Goal: Task Accomplishment & Management: Manage account settings

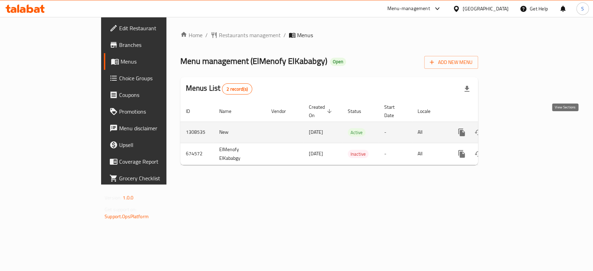
click at [515, 129] on icon "enhanced table" at bounding box center [512, 132] width 6 height 6
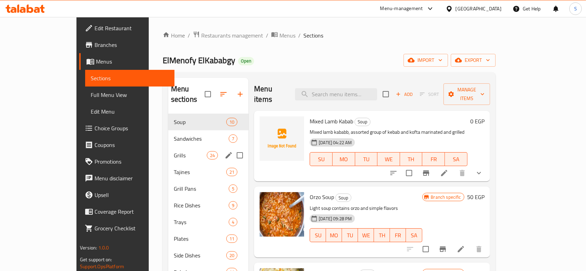
click at [174, 151] on span "Grills" at bounding box center [190, 155] width 33 height 8
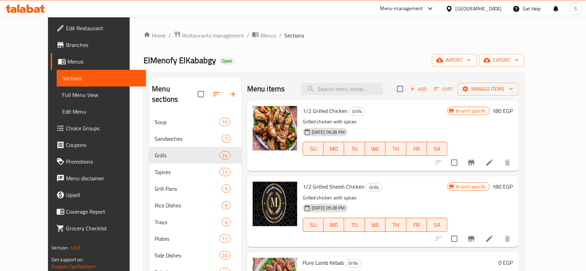
click at [489, 107] on div "Branch specific" at bounding box center [468, 111] width 42 height 8
click at [474, 161] on icon "Branch-specific-item" at bounding box center [471, 163] width 6 height 6
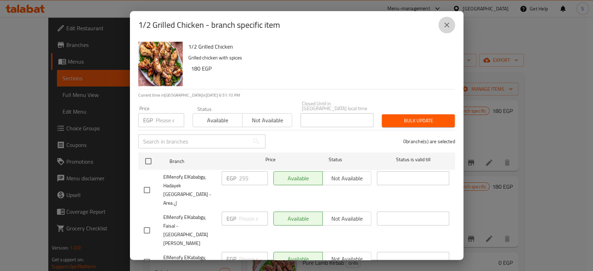
click at [450, 25] on icon "close" at bounding box center [447, 25] width 8 height 8
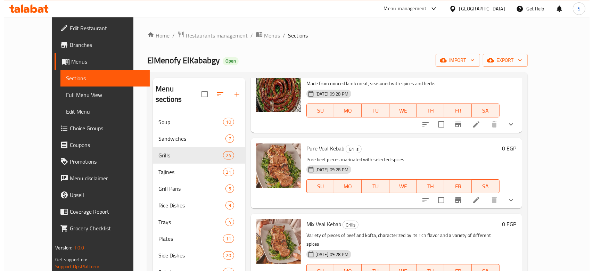
scroll to position [768, 0]
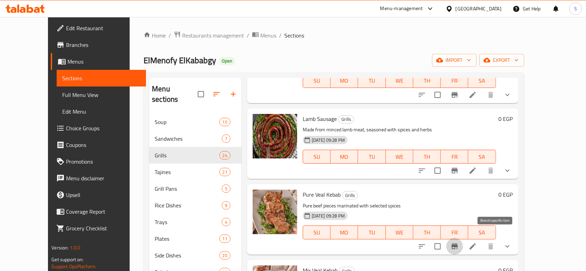
click at [463, 241] on button "Branch-specific-item" at bounding box center [454, 246] width 17 height 17
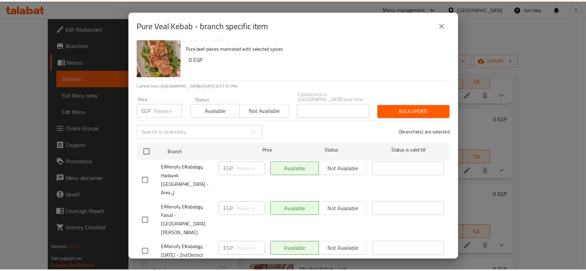
scroll to position [0, 0]
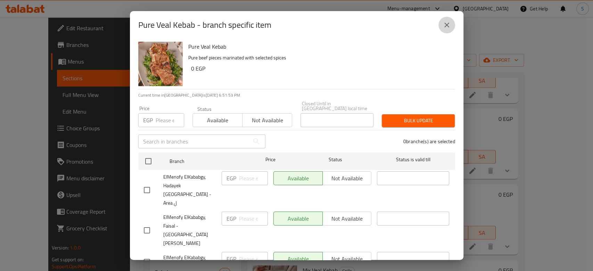
click at [439, 26] on button "close" at bounding box center [446, 25] width 17 height 17
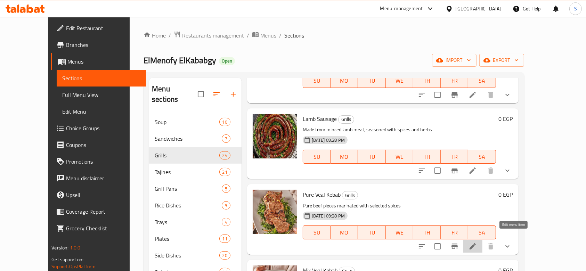
click at [476, 243] on icon at bounding box center [472, 246] width 6 height 6
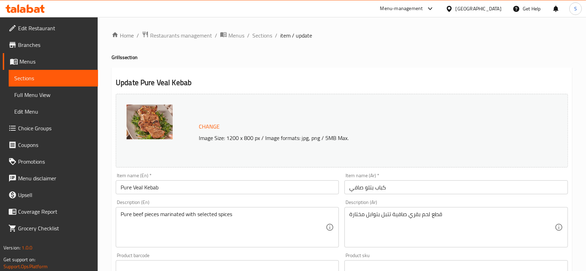
click at [39, 64] on span "Menus" at bounding box center [55, 61] width 73 height 8
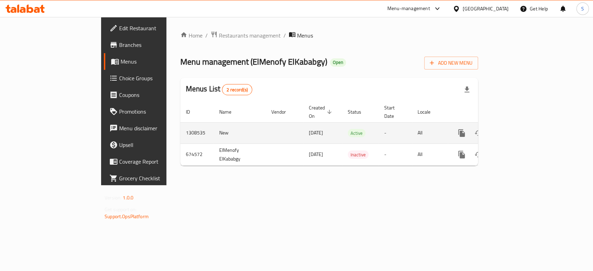
click at [516, 129] on icon "enhanced table" at bounding box center [512, 133] width 8 height 8
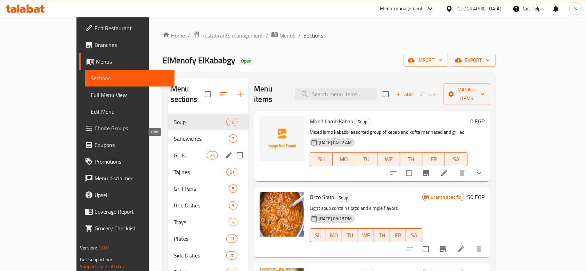
click at [182, 151] on span "Grills" at bounding box center [190, 155] width 33 height 8
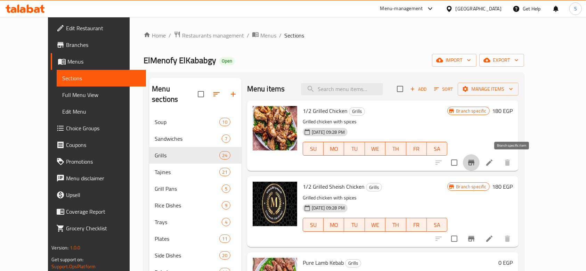
click at [475, 160] on icon "Branch-specific-item" at bounding box center [471, 162] width 8 height 8
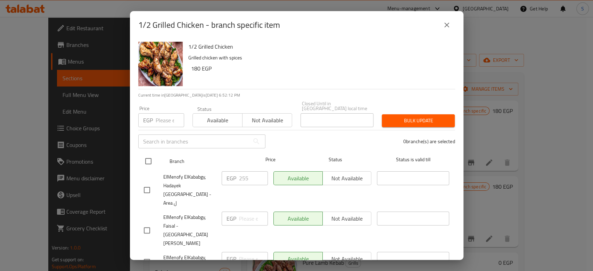
click at [157, 154] on div at bounding box center [154, 161] width 26 height 20
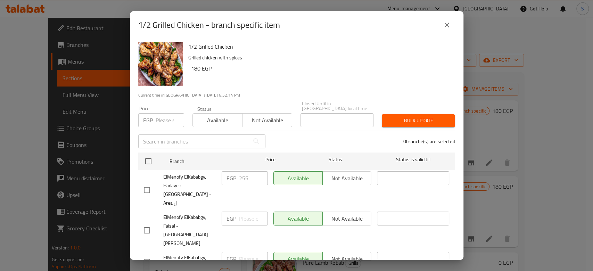
click at [438, 27] on button "close" at bounding box center [446, 25] width 17 height 17
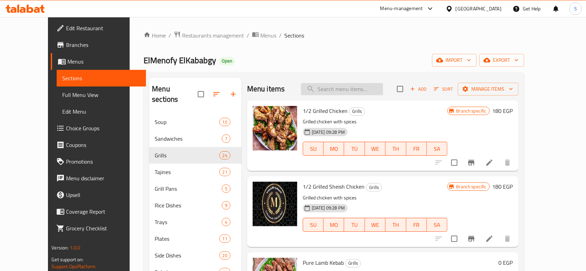
click at [335, 86] on input "search" at bounding box center [342, 89] width 82 height 12
click at [343, 73] on div "Menu sections Soup 10 Sandwiches 7 Grills 24 Tajines 21 Grill Pans 5 Rice Dishe…" at bounding box center [333, 213] width 380 height 282
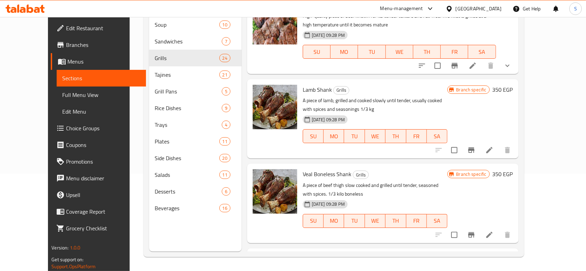
scroll to position [1251, 0]
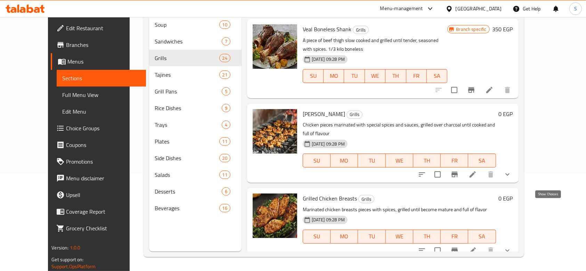
click at [511, 246] on icon "show more" at bounding box center [507, 250] width 8 height 8
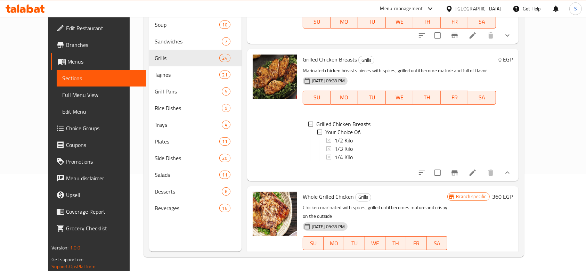
scroll to position [1, 0]
click at [347, 136] on div "1/2 Kilo" at bounding box center [412, 140] width 156 height 8
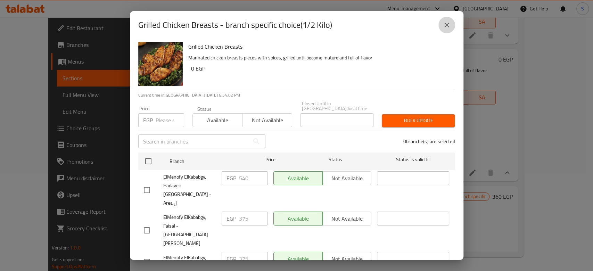
click at [453, 27] on button "close" at bounding box center [446, 25] width 17 height 17
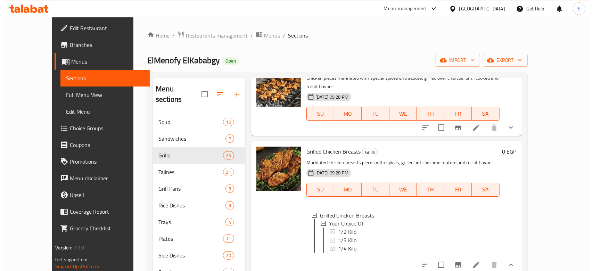
scroll to position [1343, 0]
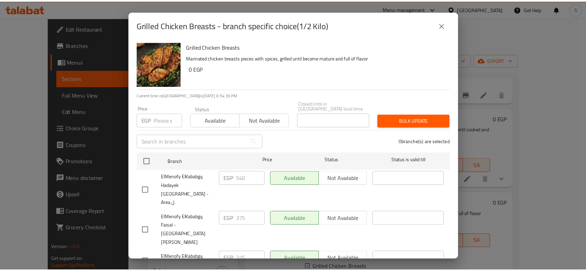
scroll to position [32, 0]
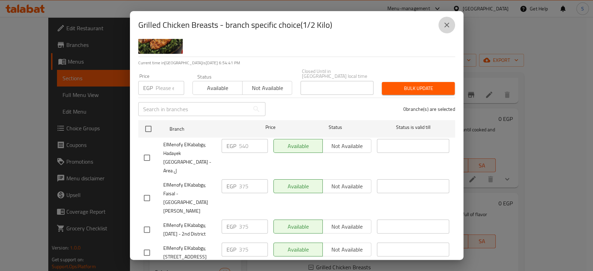
click at [449, 24] on icon "close" at bounding box center [447, 25] width 8 height 8
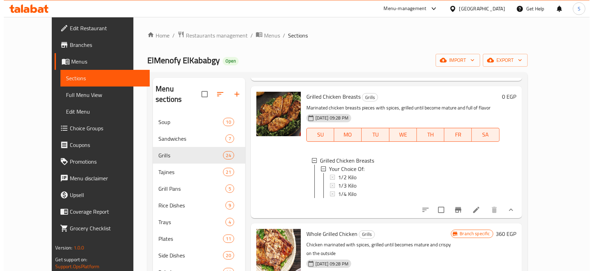
scroll to position [1436, 0]
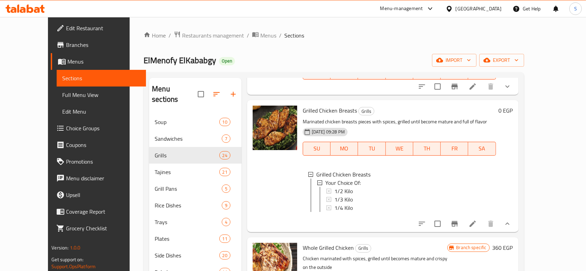
click at [334, 187] on span "1/2 Kilo" at bounding box center [343, 191] width 18 height 8
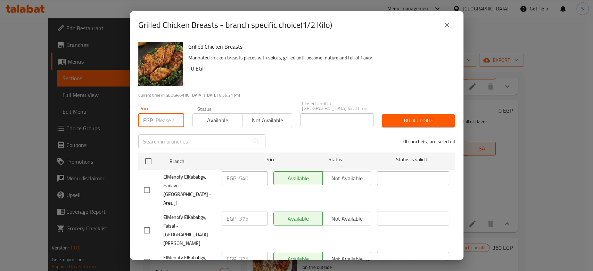
click at [159, 116] on input "number" at bounding box center [170, 120] width 28 height 14
click at [161, 118] on input "number" at bounding box center [170, 120] width 28 height 14
paste input "417"
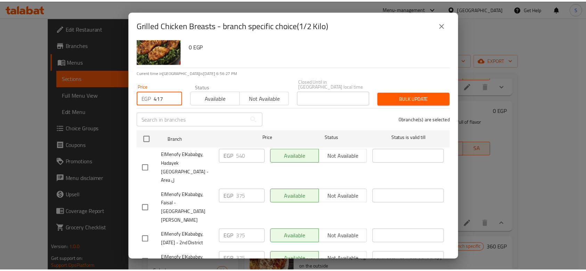
scroll to position [32, 0]
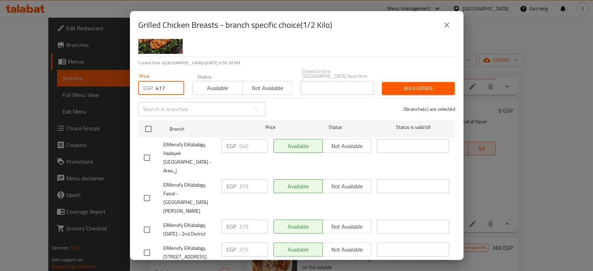
type input "417"
click at [444, 29] on button "close" at bounding box center [446, 25] width 17 height 17
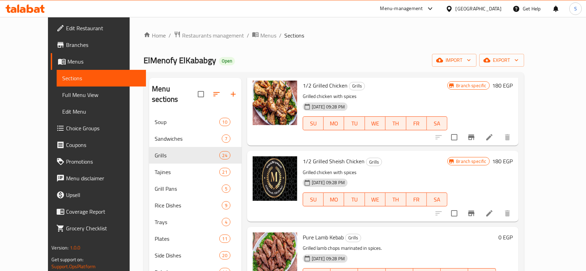
scroll to position [46, 0]
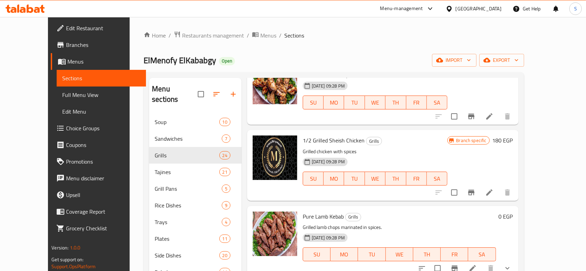
click at [355, 113] on div "[DATE] 09:28 PM SU MO TU WE TH FR SA" at bounding box center [375, 98] width 150 height 38
click at [499, 118] on li at bounding box center [488, 116] width 19 height 13
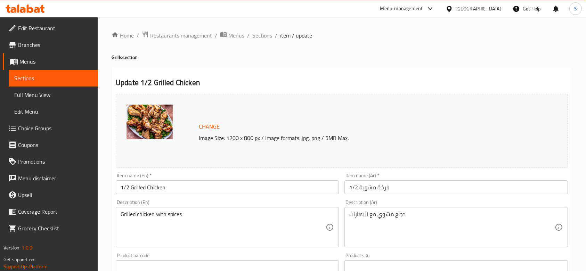
click at [47, 73] on link "Sections" at bounding box center [53, 78] width 89 height 17
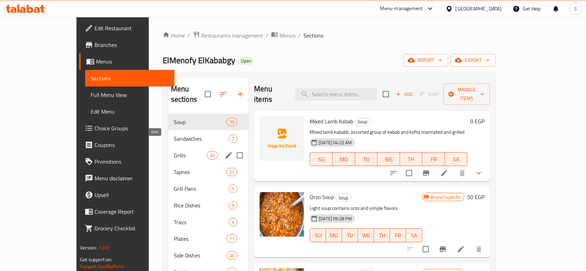
click at [174, 151] on span "Grills" at bounding box center [190, 155] width 33 height 8
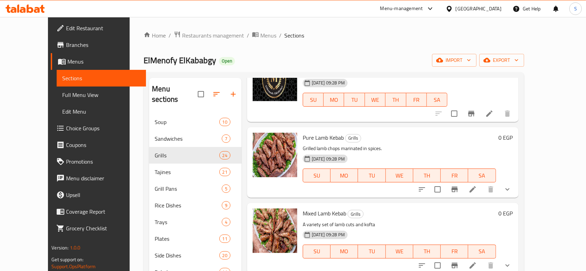
scroll to position [139, 0]
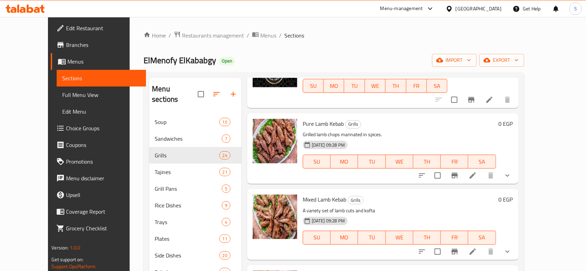
click at [516, 174] on button "show more" at bounding box center [507, 175] width 17 height 17
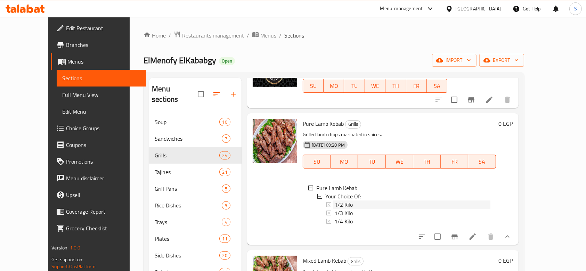
click at [334, 200] on span "1/2 Kilo" at bounding box center [343, 204] width 18 height 8
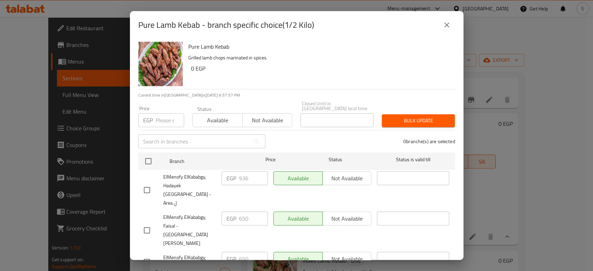
click at [163, 113] on input "number" at bounding box center [170, 120] width 28 height 14
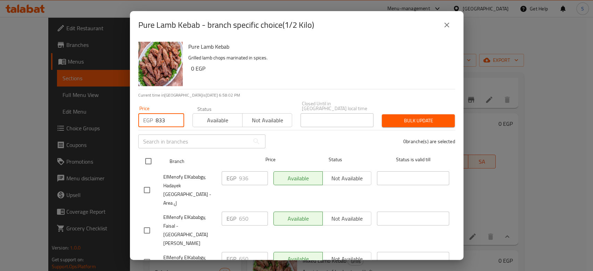
type input "833"
click at [146, 161] on input "checkbox" at bounding box center [148, 161] width 15 height 15
checkbox input "true"
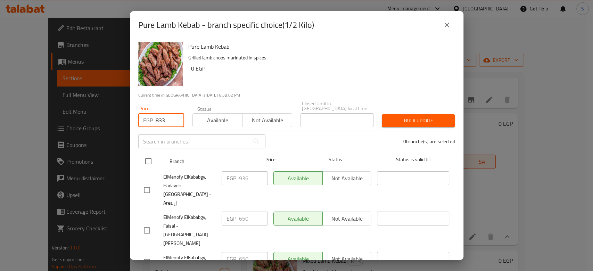
checkbox input "true"
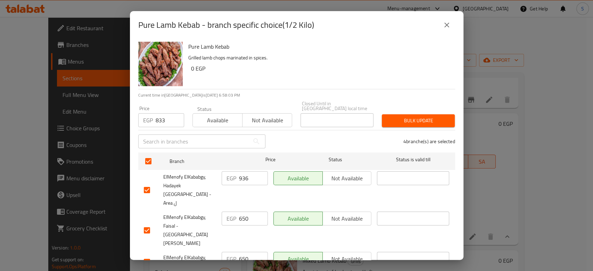
click at [414, 117] on span "Bulk update" at bounding box center [418, 120] width 62 height 9
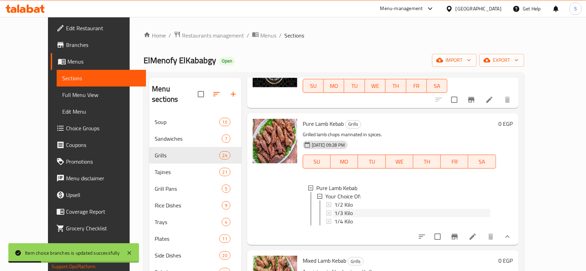
click at [347, 216] on div "1/3 Kilo" at bounding box center [412, 213] width 156 height 8
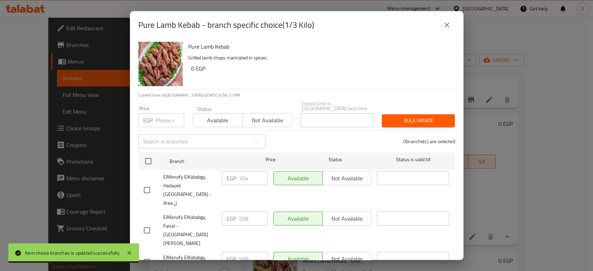
click at [162, 118] on input "number" at bounding box center [170, 120] width 28 height 14
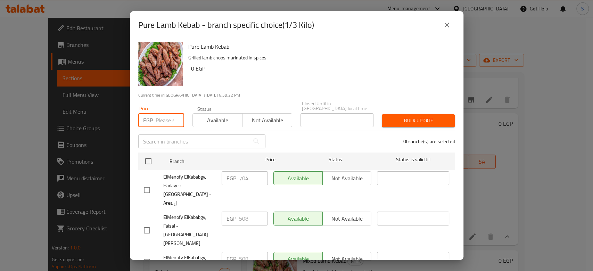
paste input "625"
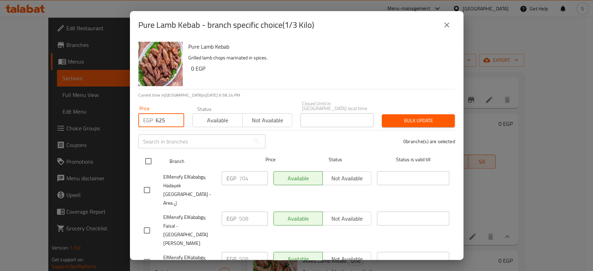
type input "625"
click at [147, 159] on input "checkbox" at bounding box center [148, 161] width 15 height 15
checkbox input "true"
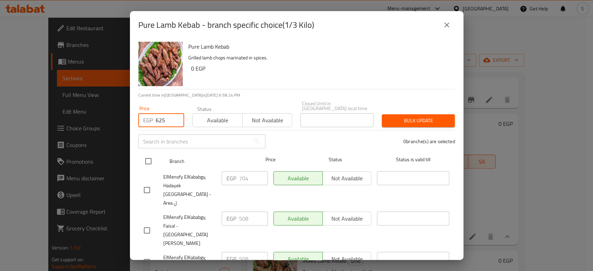
checkbox input "true"
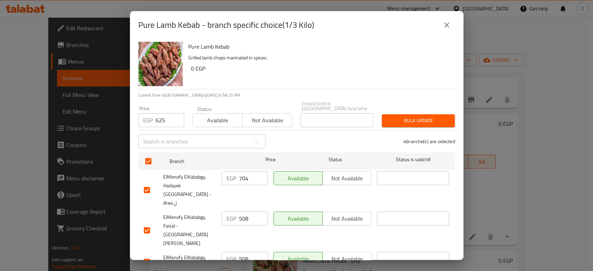
click at [437, 116] on span "Bulk update" at bounding box center [418, 120] width 62 height 9
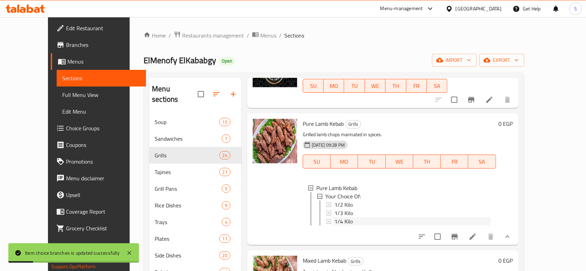
click at [339, 225] on span "1/4 Kilo" at bounding box center [343, 221] width 18 height 8
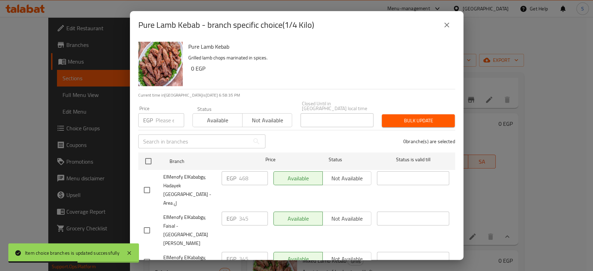
click at [155, 114] on div "EGP Price" at bounding box center [161, 120] width 46 height 14
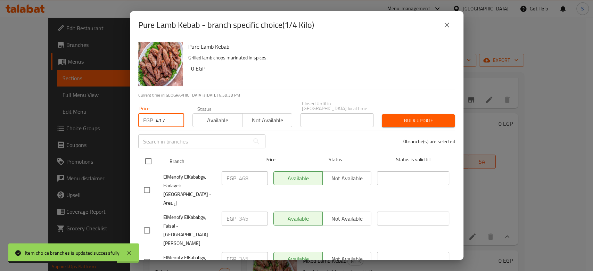
type input "417"
click at [151, 156] on input "checkbox" at bounding box center [148, 161] width 15 height 15
checkbox input "true"
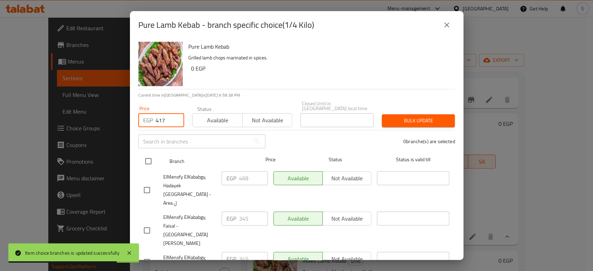
checkbox input "true"
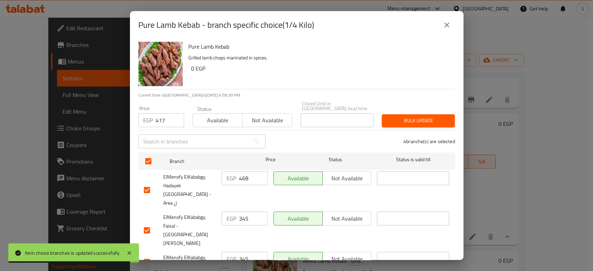
click at [428, 110] on div "Bulk update" at bounding box center [418, 120] width 81 height 21
click at [422, 116] on span "Bulk update" at bounding box center [418, 120] width 62 height 9
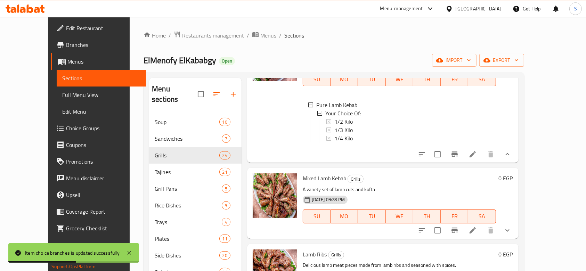
scroll to position [278, 0]
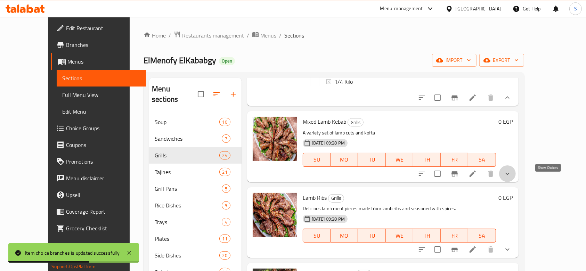
click at [511, 178] on icon "show more" at bounding box center [507, 174] width 8 height 8
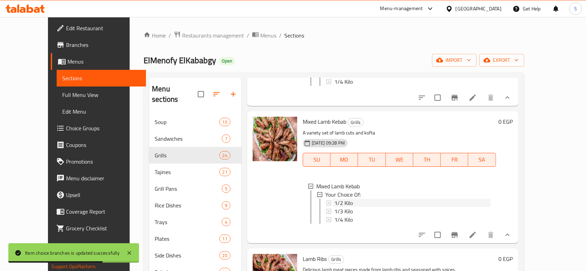
click at [335, 207] on span "1/2 Kilo" at bounding box center [343, 203] width 18 height 8
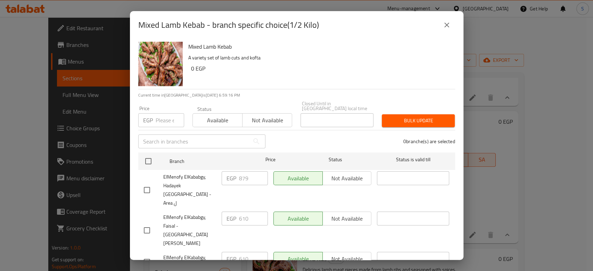
click at [165, 118] on input "number" at bounding box center [170, 120] width 28 height 14
paste input "763"
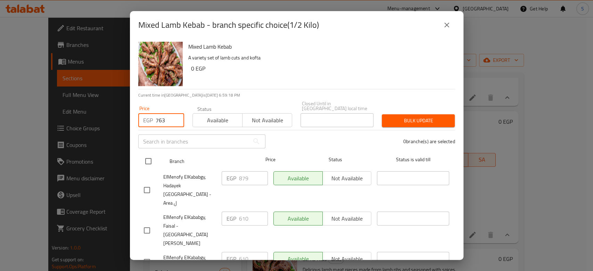
type input "763"
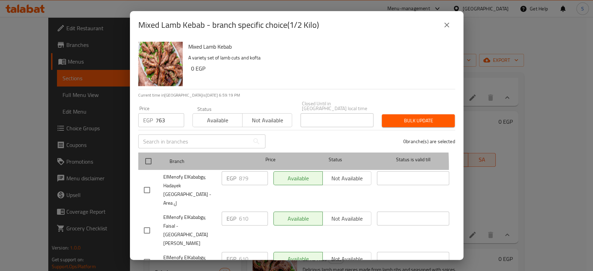
click at [140, 163] on div "Branch Price Status Status is valid till" at bounding box center [296, 161] width 317 height 17
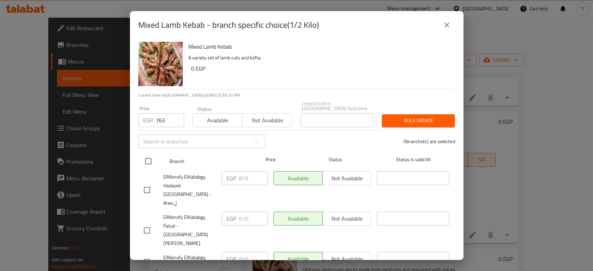
click at [153, 156] on input "checkbox" at bounding box center [148, 161] width 15 height 15
checkbox input "true"
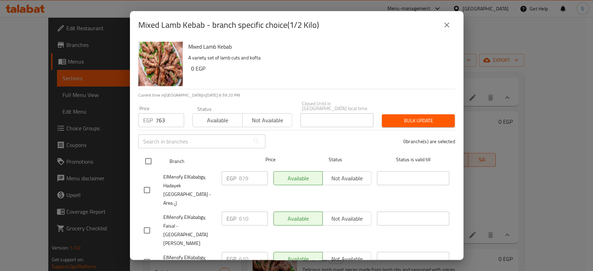
checkbox input "true"
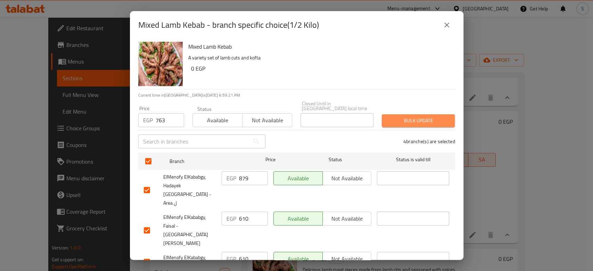
click at [439, 119] on span "Bulk update" at bounding box center [418, 120] width 62 height 9
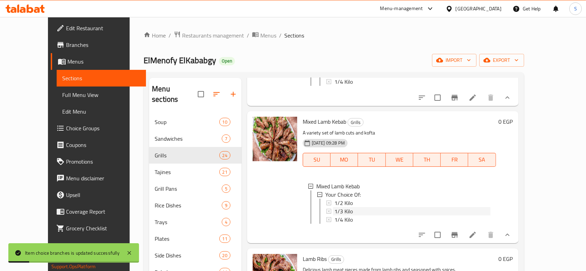
click at [338, 215] on span "1/3 Kilo" at bounding box center [343, 211] width 18 height 8
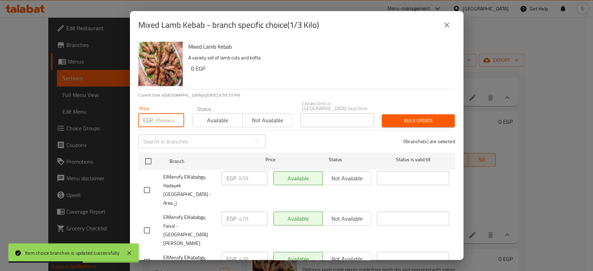
click at [170, 115] on input "number" at bounding box center [170, 120] width 28 height 14
paste input "573"
click at [166, 113] on input "573" at bounding box center [170, 120] width 28 height 14
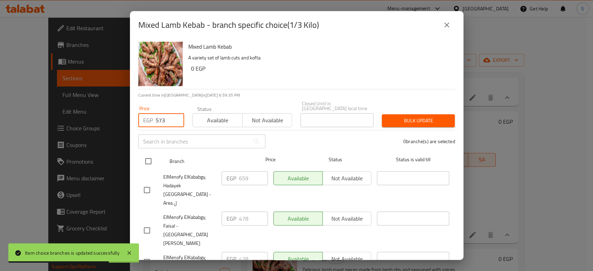
type input "573"
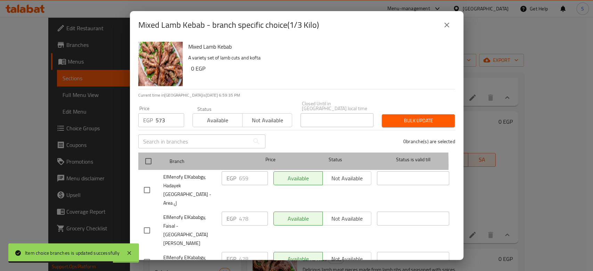
click at [158, 160] on div at bounding box center [154, 161] width 26 height 20
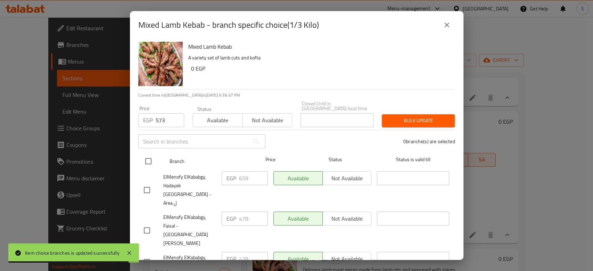
click at [145, 157] on input "checkbox" at bounding box center [148, 161] width 15 height 15
checkbox input "true"
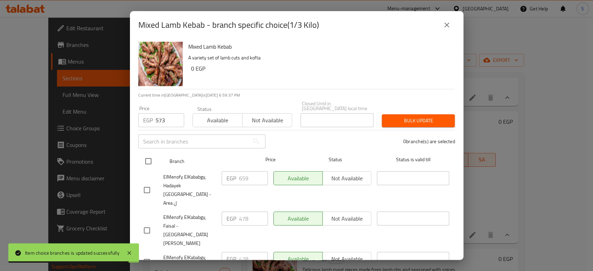
checkbox input "true"
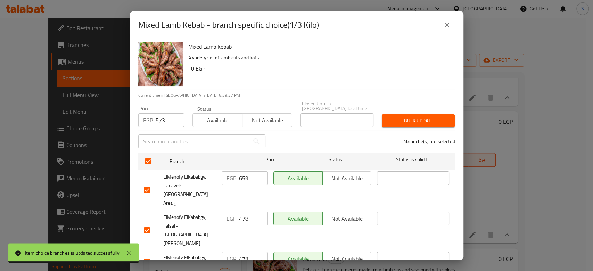
click at [450, 110] on div "Bulk update" at bounding box center [418, 120] width 81 height 21
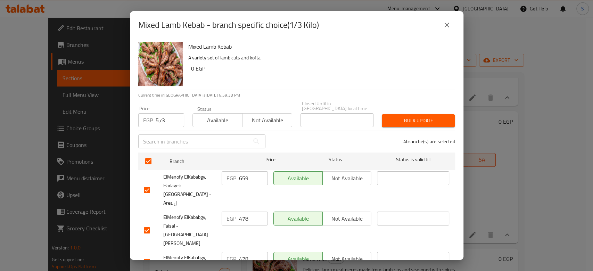
click at [434, 116] on span "Bulk update" at bounding box center [418, 120] width 62 height 9
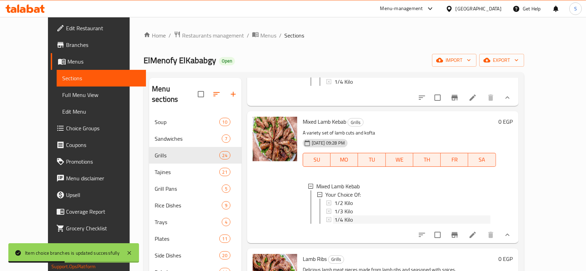
click at [349, 224] on div "1/4 Kilo" at bounding box center [412, 219] width 156 height 8
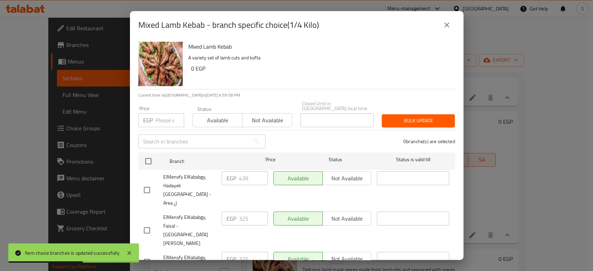
click at [158, 115] on input "number" at bounding box center [170, 120] width 28 height 14
paste input "382"
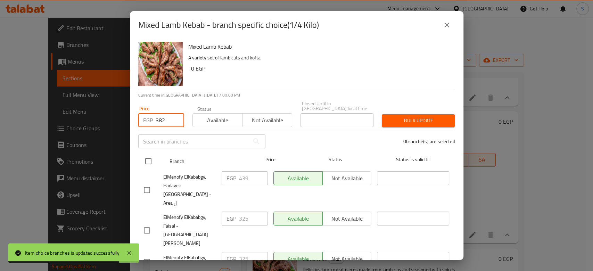
type input "382"
click at [149, 154] on input "checkbox" at bounding box center [148, 161] width 15 height 15
checkbox input "true"
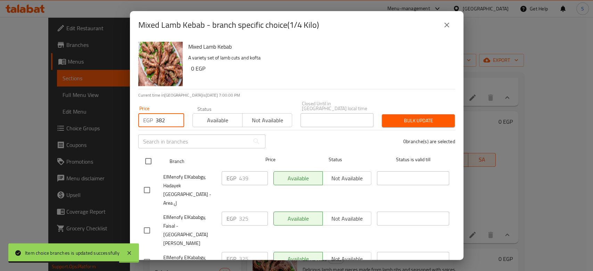
checkbox input "true"
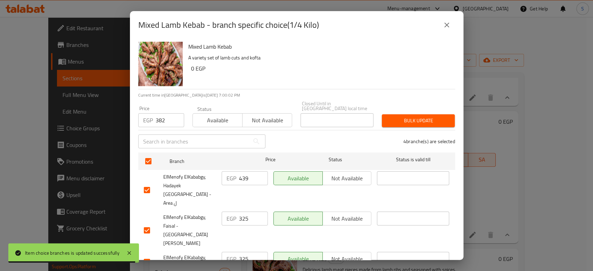
click at [431, 120] on span "Bulk update" at bounding box center [418, 120] width 62 height 9
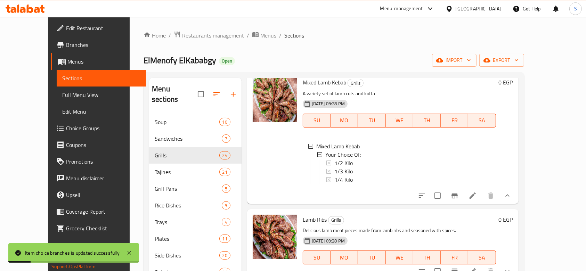
scroll to position [417, 0]
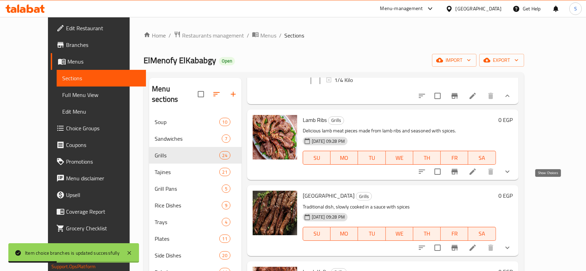
click at [511, 176] on icon "show more" at bounding box center [507, 171] width 8 height 8
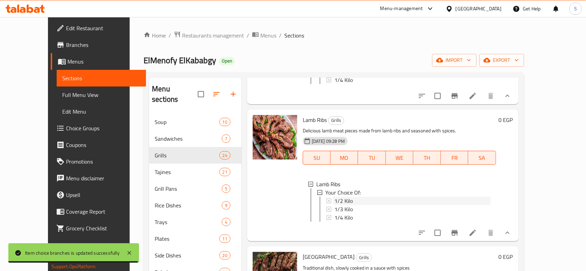
click at [334, 205] on span "1/2 Kilo" at bounding box center [343, 201] width 18 height 8
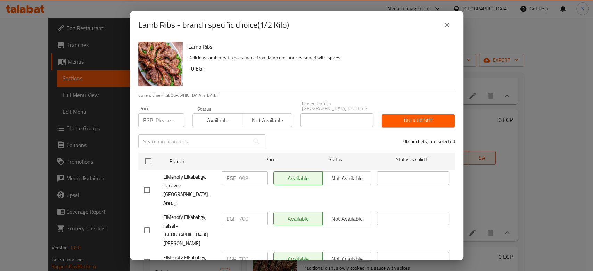
click at [166, 117] on input "number" at bounding box center [170, 120] width 28 height 14
paste input "906"
drag, startPoint x: 165, startPoint y: 117, endPoint x: 148, endPoint y: 138, distance: 27.4
click at [160, 123] on div "Price EGP 906 Price" at bounding box center [161, 117] width 54 height 30
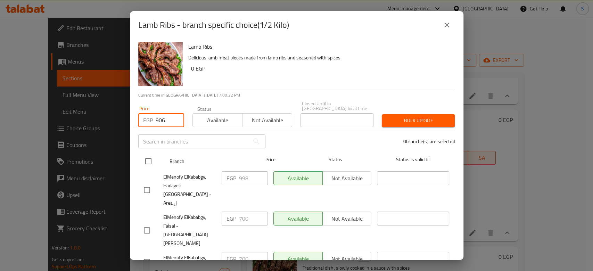
type input "906"
click at [145, 155] on input "checkbox" at bounding box center [148, 161] width 15 height 15
checkbox input "true"
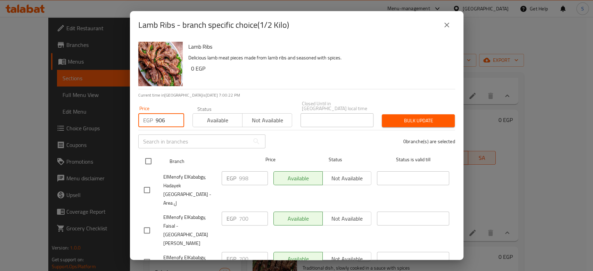
checkbox input "true"
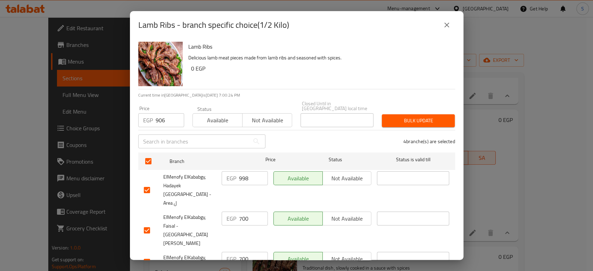
click at [416, 116] on span "Bulk update" at bounding box center [418, 120] width 62 height 9
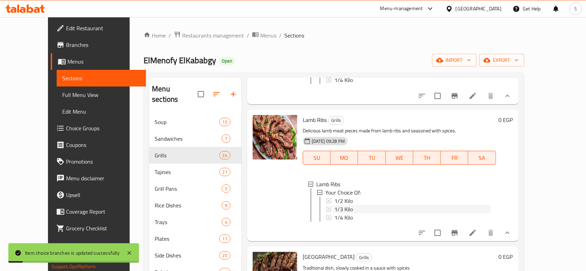
click at [334, 213] on span "1/3 Kilo" at bounding box center [343, 209] width 18 height 8
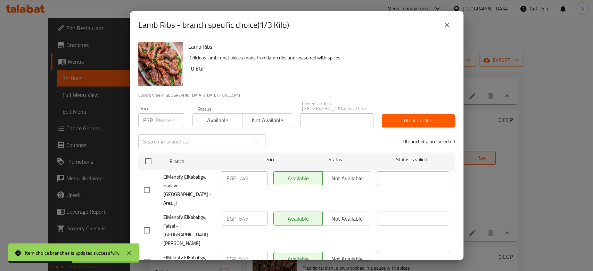
click at [151, 117] on p "EGP" at bounding box center [148, 120] width 10 height 8
click at [164, 117] on input "number" at bounding box center [170, 120] width 28 height 14
paste input "680"
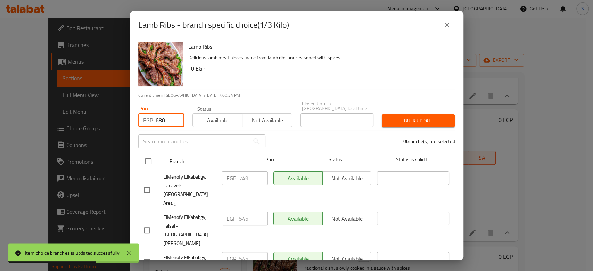
type input "680"
click at [144, 154] on input "checkbox" at bounding box center [148, 161] width 15 height 15
checkbox input "true"
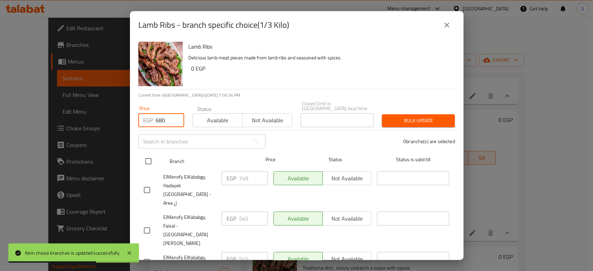
checkbox input "true"
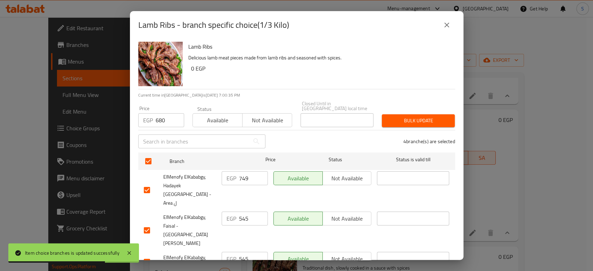
click at [387, 116] on span "Bulk update" at bounding box center [418, 120] width 62 height 9
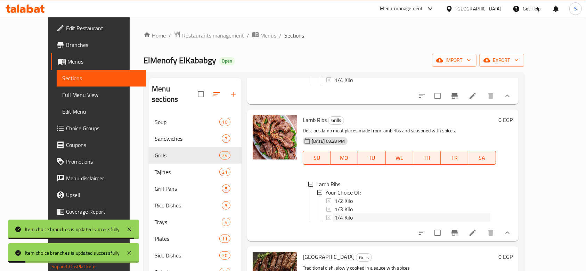
click at [334, 222] on span "1/4 Kilo" at bounding box center [343, 217] width 18 height 8
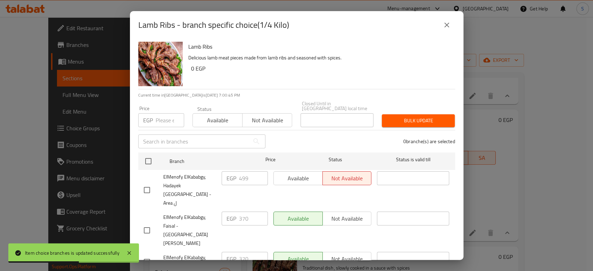
click at [160, 115] on input "number" at bounding box center [170, 120] width 28 height 14
paste input "453"
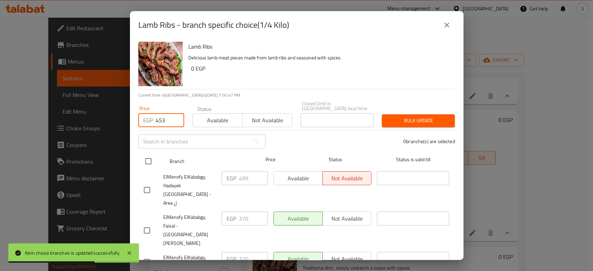
type input "453"
click at [149, 154] on input "checkbox" at bounding box center [148, 161] width 15 height 15
checkbox input "true"
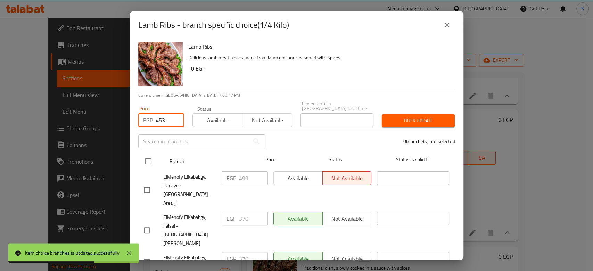
checkbox input "true"
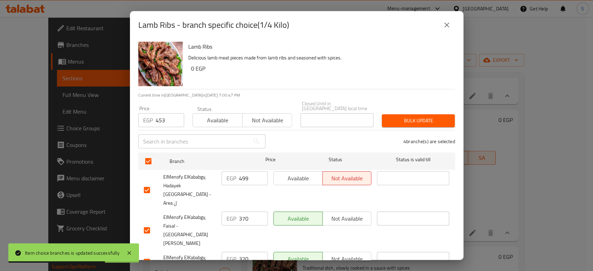
click at [397, 116] on span "Bulk update" at bounding box center [418, 120] width 62 height 9
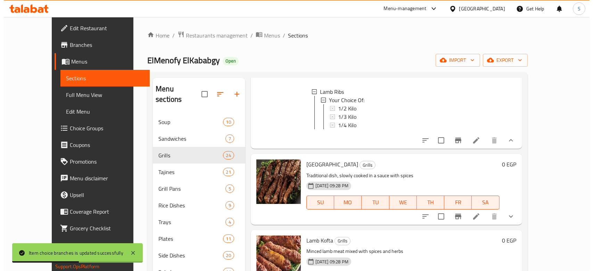
scroll to position [556, 0]
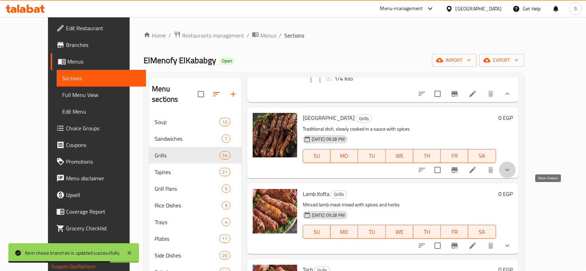
click at [511, 174] on icon "show more" at bounding box center [507, 170] width 8 height 8
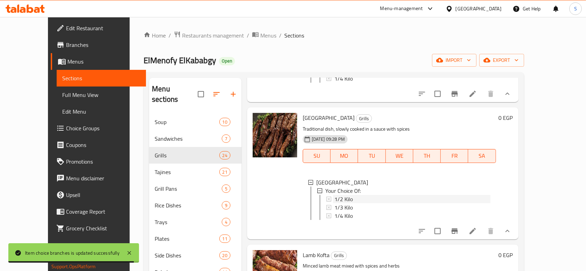
click at [334, 203] on span "1/2 Kilo" at bounding box center [343, 199] width 18 height 8
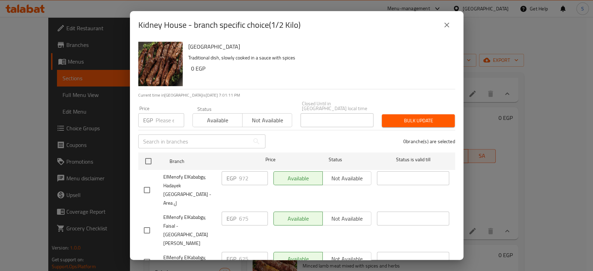
click at [157, 119] on input "number" at bounding box center [170, 120] width 28 height 14
paste input "887"
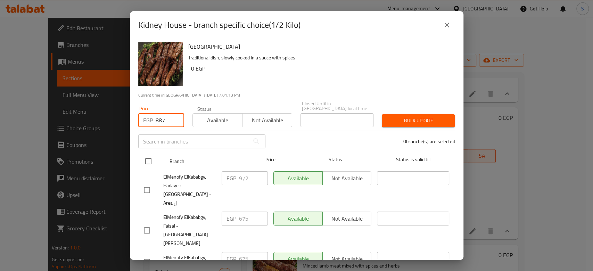
type input "887"
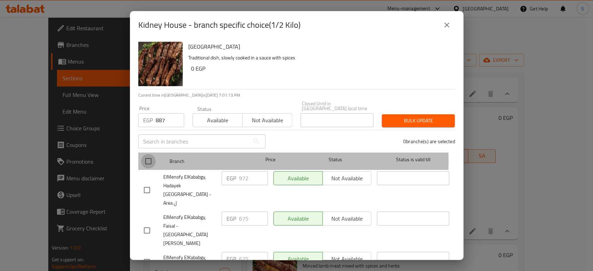
click at [142, 157] on input "checkbox" at bounding box center [148, 161] width 15 height 15
checkbox input "true"
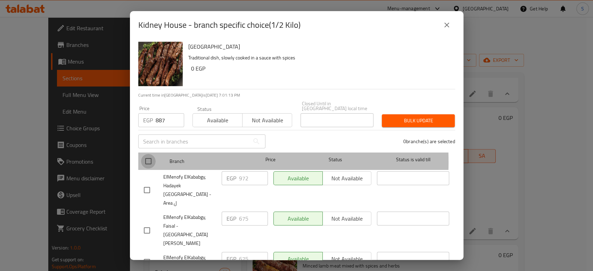
checkbox input "true"
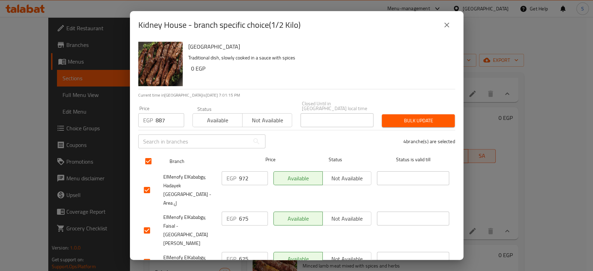
scroll to position [32, 0]
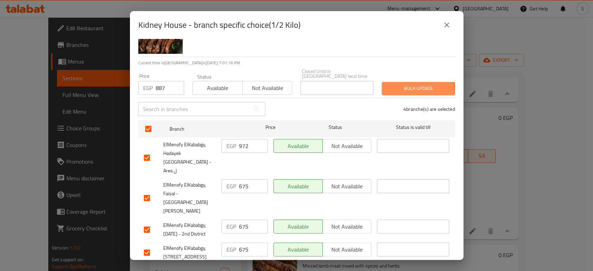
click at [393, 87] on span "Bulk update" at bounding box center [418, 88] width 62 height 9
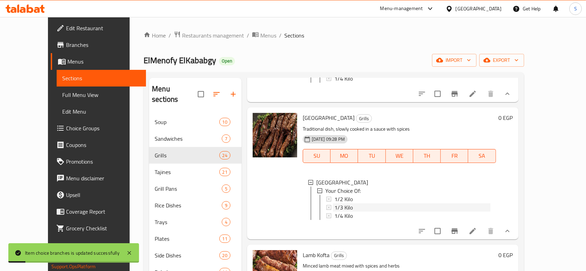
click at [334, 212] on span "1/3 Kilo" at bounding box center [343, 207] width 18 height 8
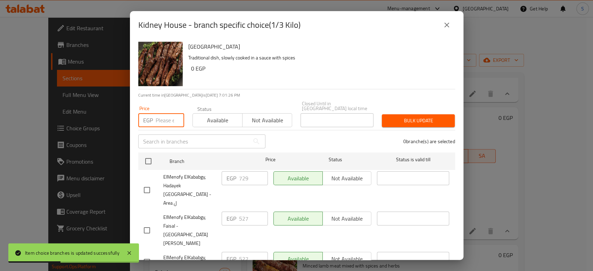
click at [164, 116] on input "number" at bounding box center [170, 120] width 28 height 14
paste input "666"
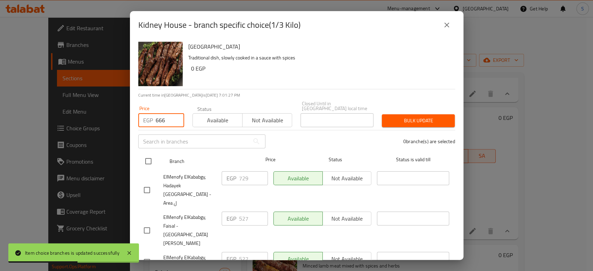
type input "666"
click at [149, 154] on input "checkbox" at bounding box center [148, 161] width 15 height 15
checkbox input "true"
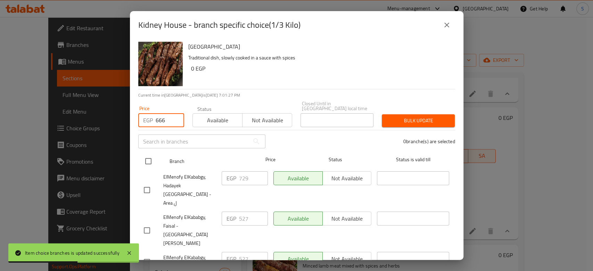
checkbox input "true"
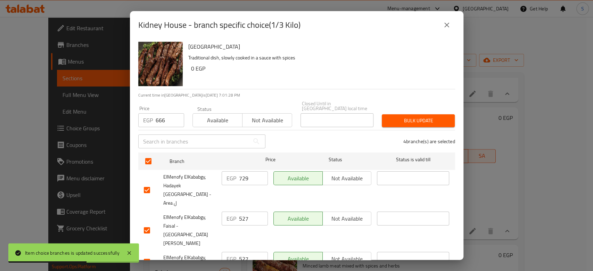
click at [397, 116] on span "Bulk update" at bounding box center [418, 120] width 62 height 9
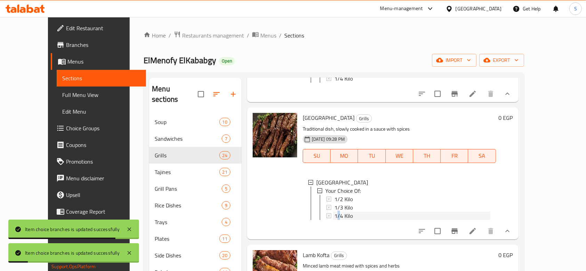
click at [334, 220] on span "1/4 Kilo" at bounding box center [343, 216] width 18 height 8
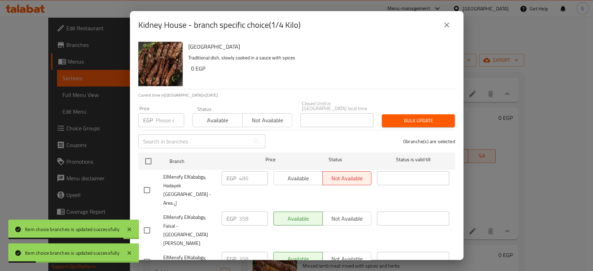
click at [172, 115] on input "number" at bounding box center [170, 120] width 28 height 14
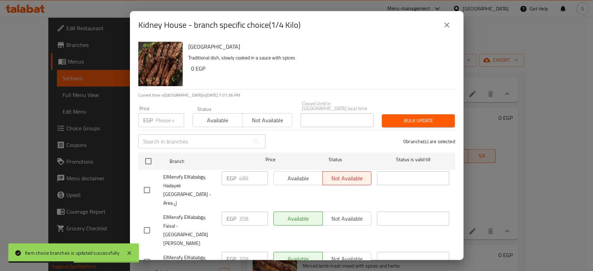
click at [153, 117] on div "EGP Price" at bounding box center [161, 120] width 46 height 14
paste input "444"
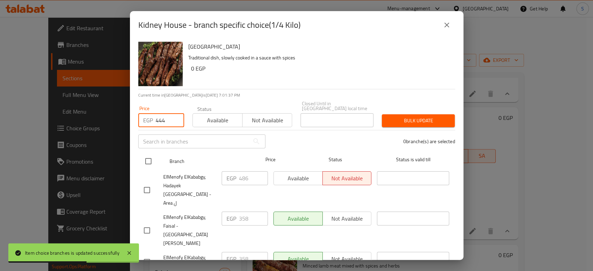
type input "444"
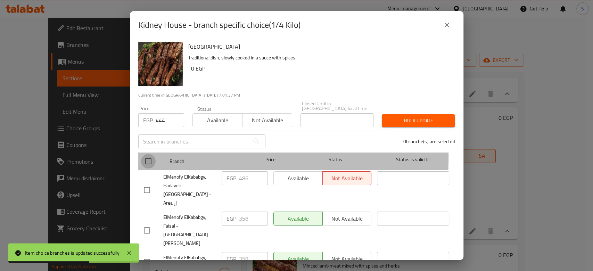
click at [145, 154] on input "checkbox" at bounding box center [148, 161] width 15 height 15
checkbox input "true"
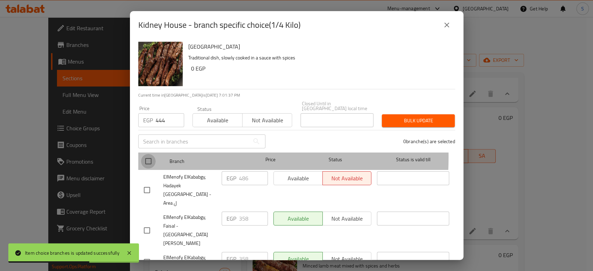
checkbox input "true"
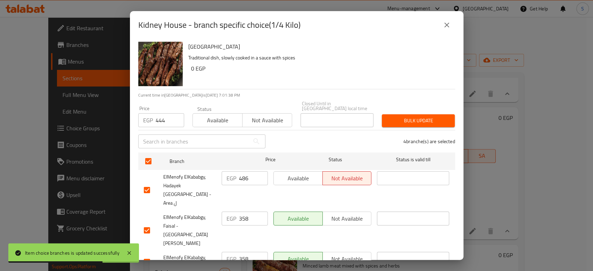
click at [433, 122] on button "Bulk update" at bounding box center [418, 120] width 73 height 13
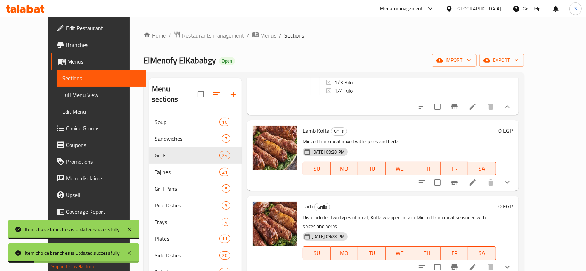
scroll to position [695, 0]
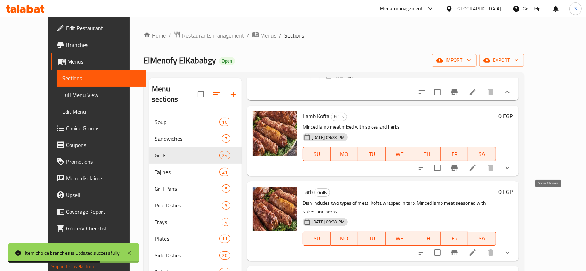
click at [511, 172] on icon "show more" at bounding box center [507, 168] width 8 height 8
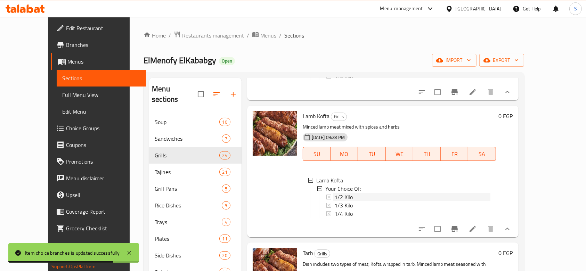
click at [356, 201] on div "1/2 Kilo" at bounding box center [412, 197] width 156 height 8
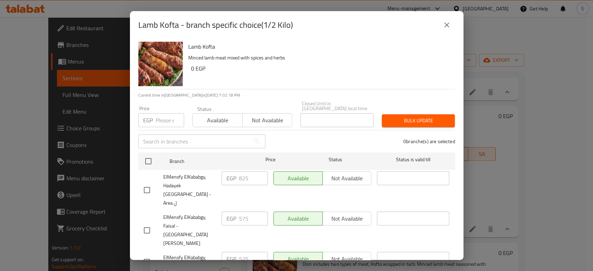
click at [157, 118] on input "number" at bounding box center [170, 120] width 28 height 14
paste input "730"
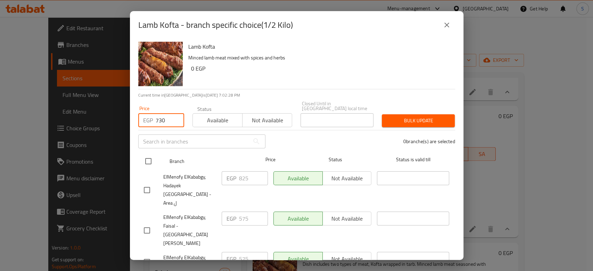
type input "730"
click at [142, 154] on input "checkbox" at bounding box center [148, 161] width 15 height 15
checkbox input "true"
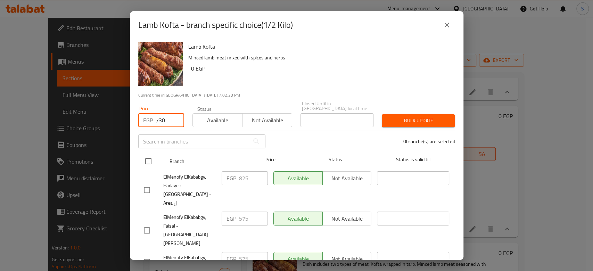
checkbox input "true"
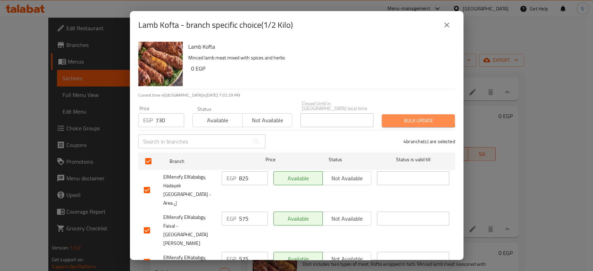
click at [406, 116] on span "Bulk update" at bounding box center [418, 120] width 62 height 9
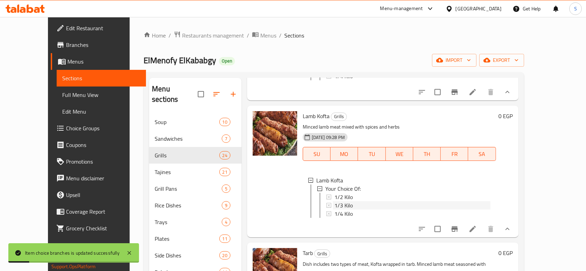
click at [334, 209] on span "1/3 Kilo" at bounding box center [343, 205] width 18 height 8
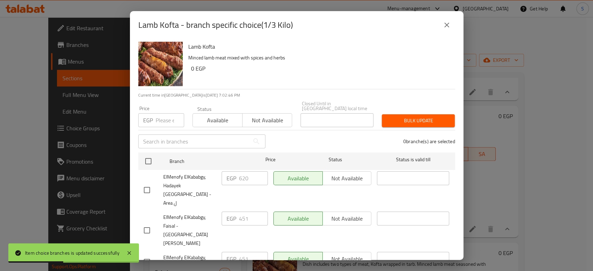
click at [168, 113] on input "number" at bounding box center [170, 120] width 28 height 14
paste input "548"
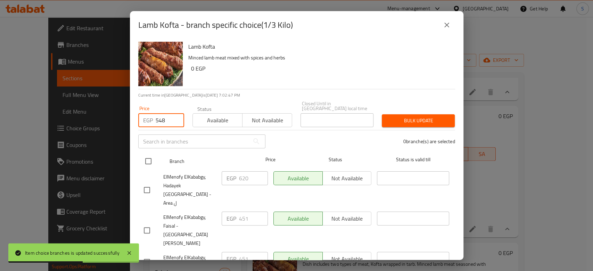
type input "548"
click at [149, 157] on input "checkbox" at bounding box center [148, 161] width 15 height 15
checkbox input "true"
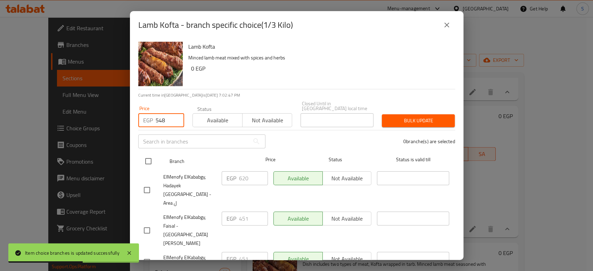
checkbox input "true"
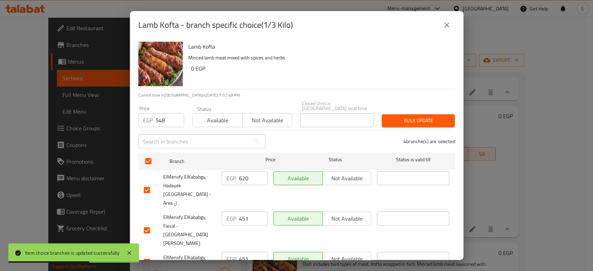
click at [414, 124] on div "Bulk update" at bounding box center [418, 120] width 81 height 21
click at [414, 116] on span "Bulk update" at bounding box center [418, 120] width 62 height 9
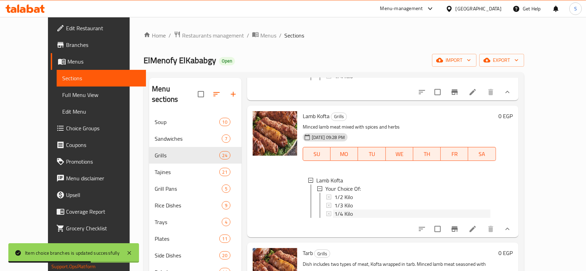
click at [334, 218] on span "1/4 Kilo" at bounding box center [343, 213] width 18 height 8
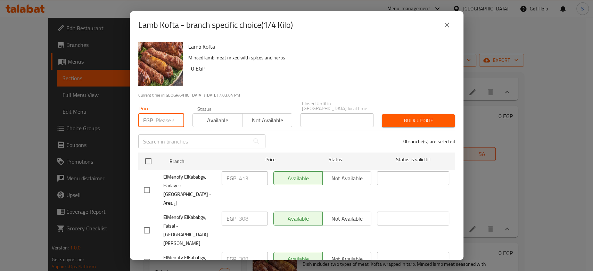
click at [161, 114] on input "number" at bounding box center [170, 120] width 28 height 14
paste input "365"
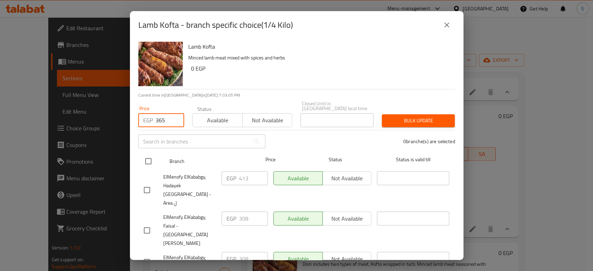
type input "365"
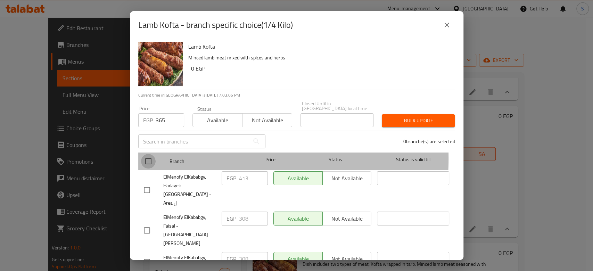
click at [147, 154] on input "checkbox" at bounding box center [148, 161] width 15 height 15
checkbox input "true"
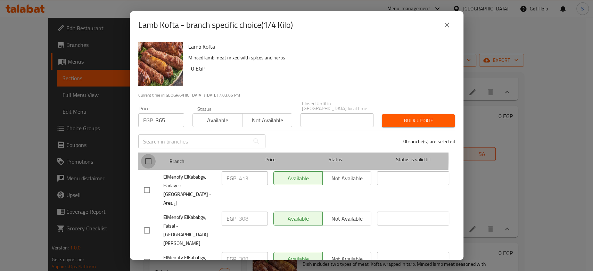
checkbox input "true"
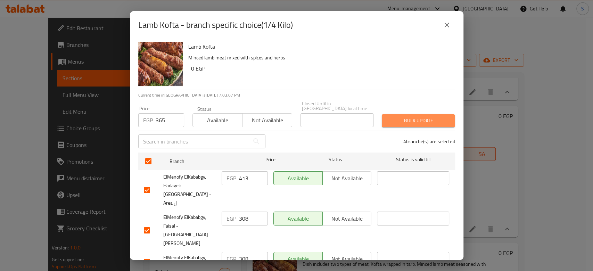
click at [440, 116] on span "Bulk update" at bounding box center [418, 120] width 62 height 9
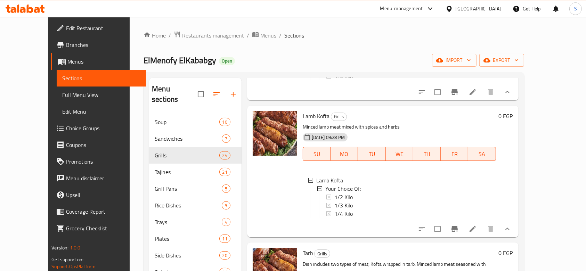
click at [334, 218] on span "1/4 Kilo" at bounding box center [343, 213] width 18 height 8
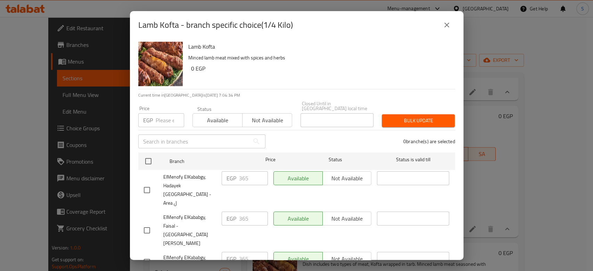
click at [432, 19] on div "Lamb Kofta - branch specific choice(1/4 Kilo)" at bounding box center [296, 25] width 317 height 17
click at [443, 26] on icon "close" at bounding box center [447, 25] width 8 height 8
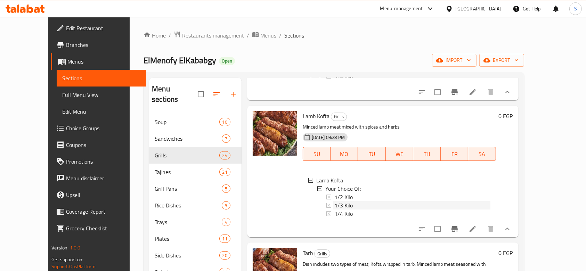
click at [334, 209] on span "1/3 Kilo" at bounding box center [343, 205] width 18 height 8
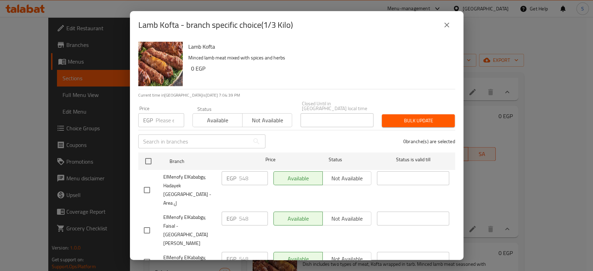
click at [450, 32] on button "close" at bounding box center [446, 25] width 17 height 17
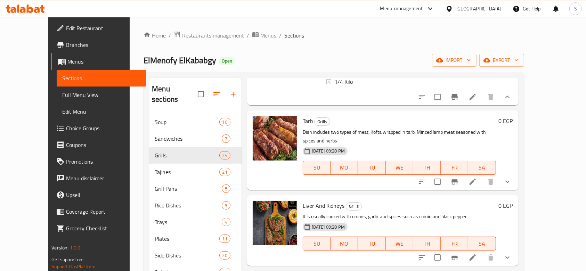
scroll to position [834, 0]
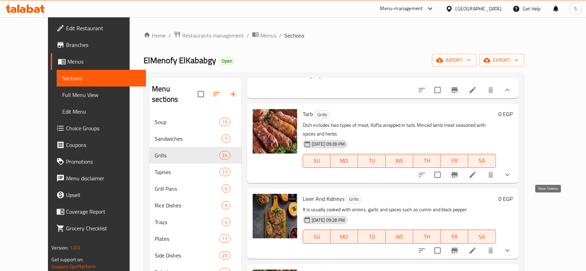
click at [511, 179] on icon "show more" at bounding box center [507, 175] width 8 height 8
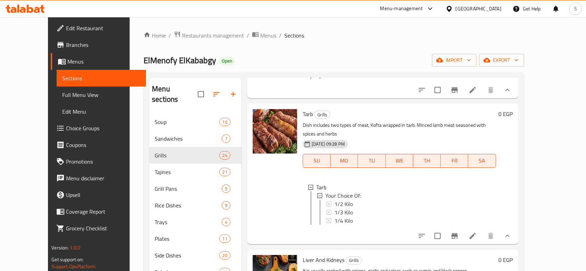
scroll to position [880, 0]
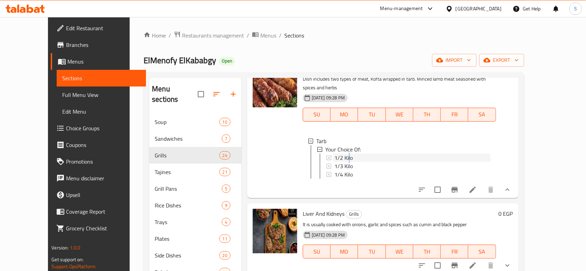
click at [337, 162] on span "1/2 Kilo" at bounding box center [343, 158] width 18 height 8
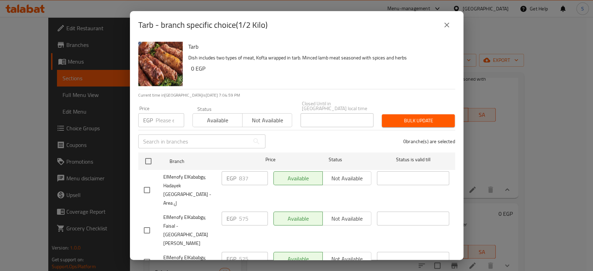
click at [172, 117] on input "number" at bounding box center [170, 120] width 28 height 14
paste input "767"
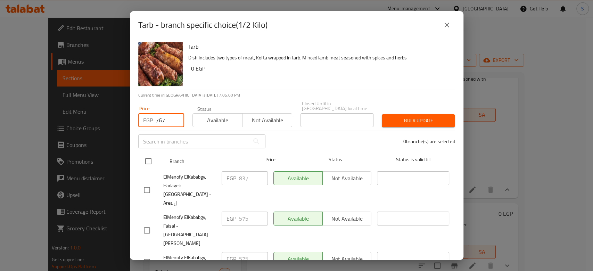
type input "767"
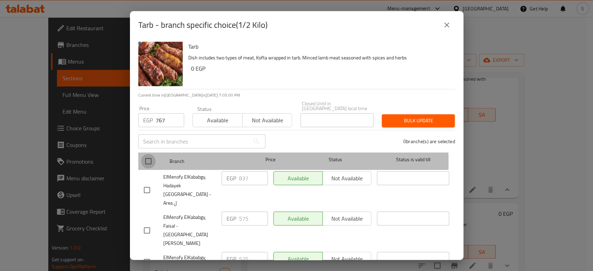
click at [149, 157] on input "checkbox" at bounding box center [148, 161] width 15 height 15
checkbox input "true"
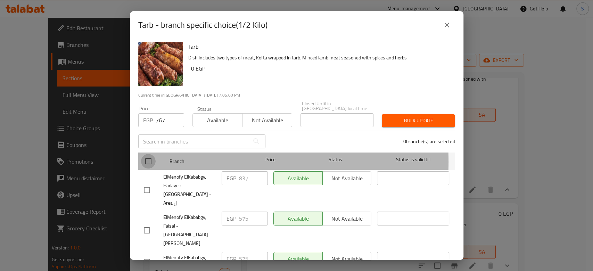
checkbox input "true"
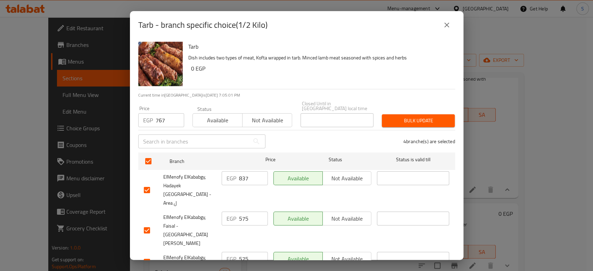
click at [386, 129] on div "4 branche(s) are selected" at bounding box center [365, 141] width 190 height 25
click at [389, 119] on span "Bulk update" at bounding box center [418, 120] width 62 height 9
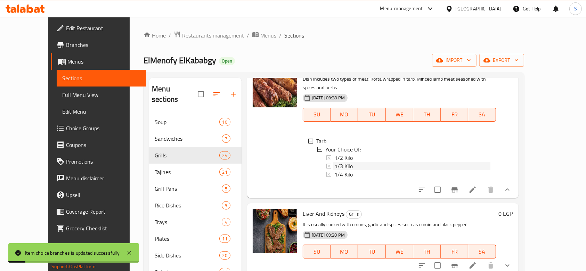
click at [335, 170] on span "1/3 Kilo" at bounding box center [343, 166] width 18 height 8
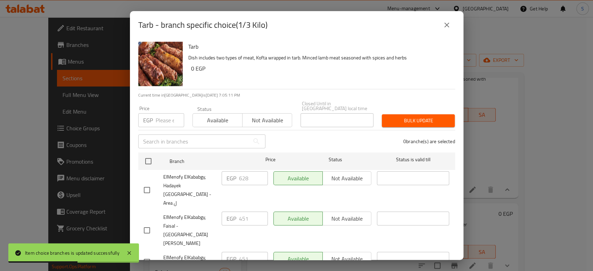
click at [168, 113] on input "number" at bounding box center [170, 120] width 28 height 14
paste input "576"
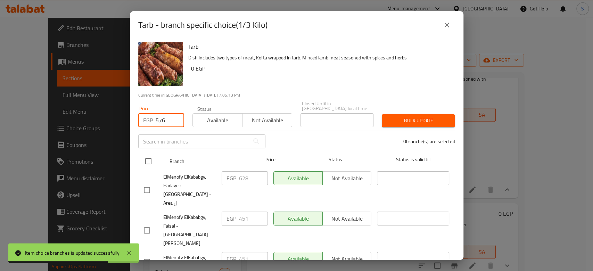
type input "576"
click at [150, 160] on input "checkbox" at bounding box center [148, 161] width 15 height 15
checkbox input "true"
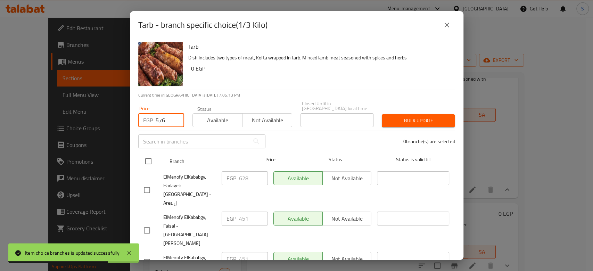
checkbox input "true"
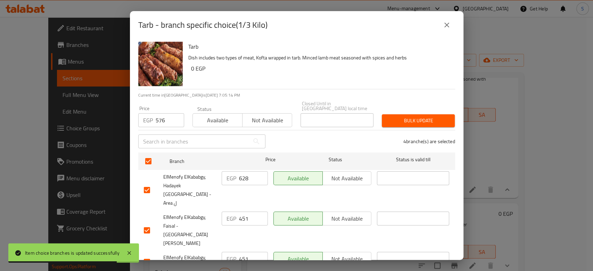
click at [426, 116] on span "Bulk update" at bounding box center [418, 120] width 62 height 9
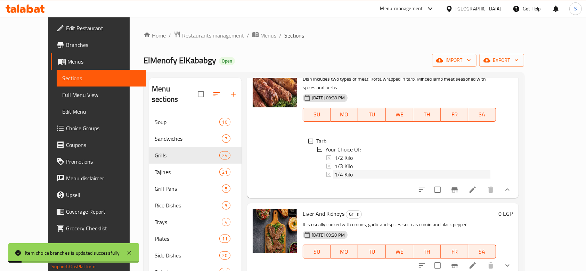
click at [336, 179] on span "1/4 Kilo" at bounding box center [343, 174] width 18 height 8
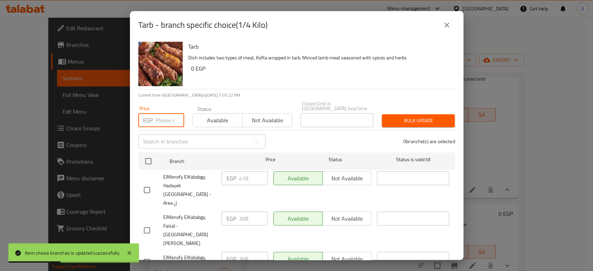
click at [165, 117] on input "number" at bounding box center [170, 120] width 28 height 14
paste input "384"
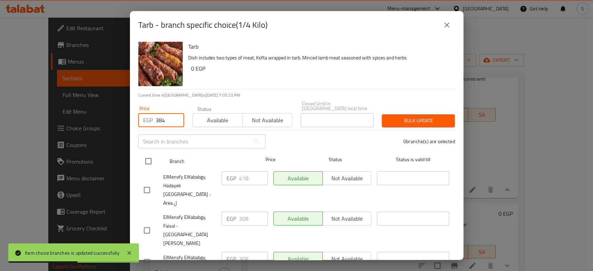
type input "384"
click at [147, 155] on input "checkbox" at bounding box center [148, 161] width 15 height 15
checkbox input "true"
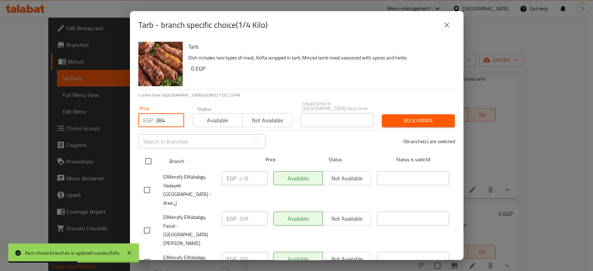
checkbox input "true"
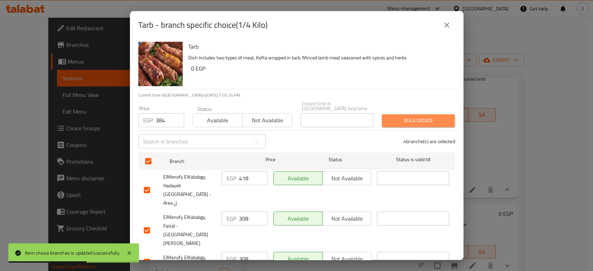
click at [432, 117] on span "Bulk update" at bounding box center [418, 120] width 62 height 9
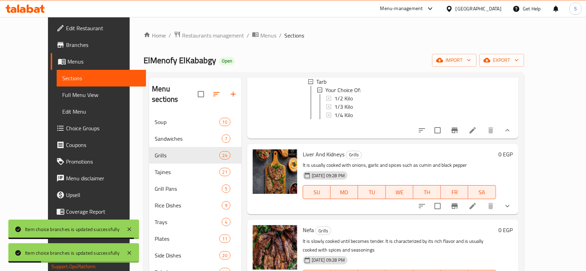
scroll to position [973, 0]
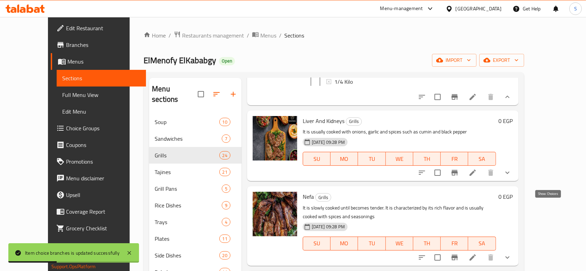
click at [511, 177] on icon "show more" at bounding box center [507, 172] width 8 height 8
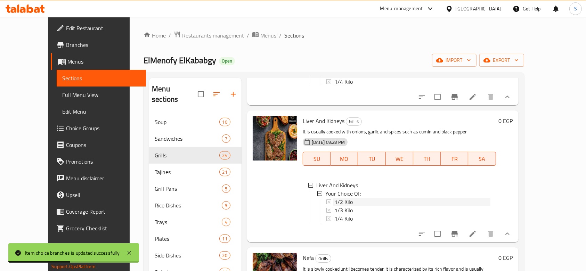
click at [365, 206] on div "1/2 Kilo" at bounding box center [412, 202] width 156 height 8
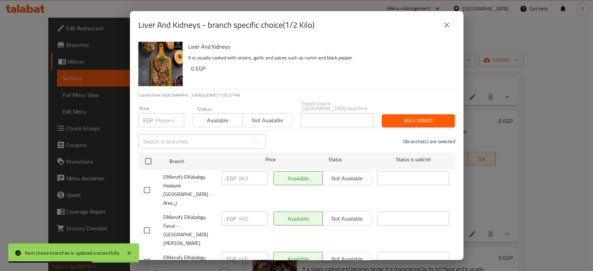
click at [162, 118] on input "number" at bounding box center [170, 120] width 28 height 14
click at [155, 114] on div "EGP Price" at bounding box center [161, 120] width 46 height 14
paste input "782"
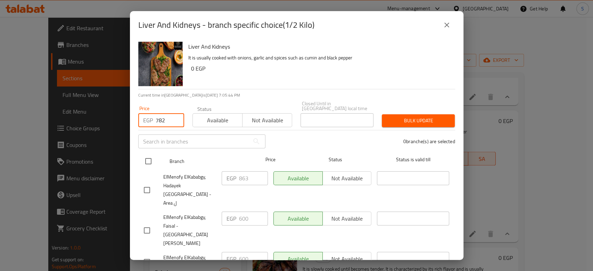
type input "782"
click at [150, 156] on input "checkbox" at bounding box center [148, 161] width 15 height 15
checkbox input "true"
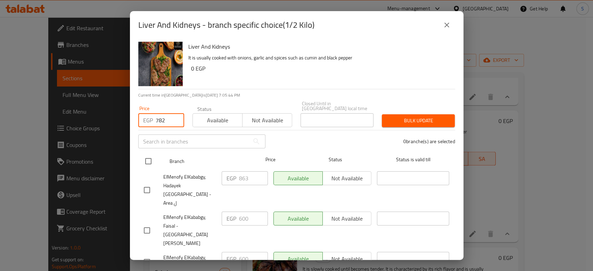
checkbox input "true"
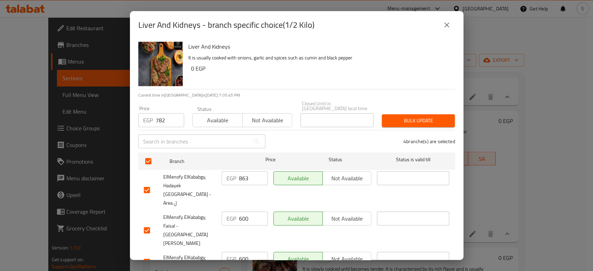
click at [452, 117] on div "Liver And Kidneys It is usually cooked with onions, garlic and spices such as c…" at bounding box center [296, 149] width 333 height 221
click at [447, 117] on div "Bulk update" at bounding box center [418, 120] width 81 height 21
click at [440, 116] on span "Bulk update" at bounding box center [418, 120] width 62 height 9
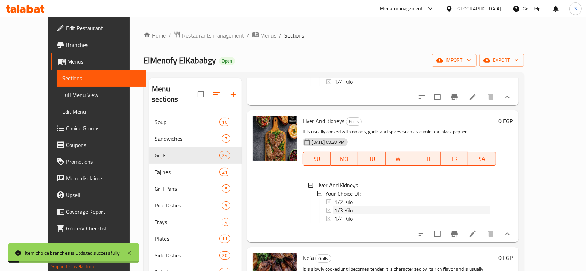
click at [334, 214] on span "1/3 Kilo" at bounding box center [343, 210] width 18 height 8
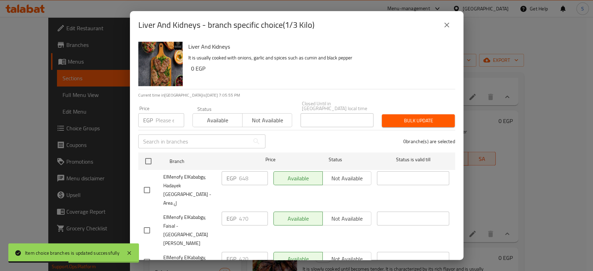
click at [168, 117] on input "number" at bounding box center [170, 120] width 28 height 14
paste input "587"
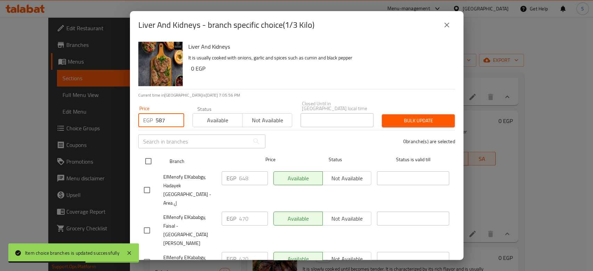
type input "587"
click at [153, 154] on input "checkbox" at bounding box center [148, 161] width 15 height 15
checkbox input "true"
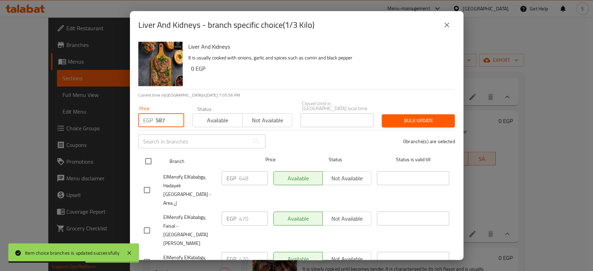
checkbox input "true"
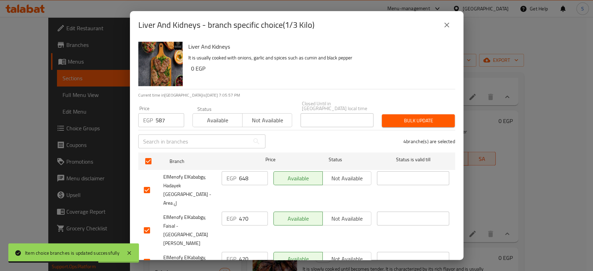
click at [426, 116] on span "Bulk update" at bounding box center [418, 120] width 62 height 9
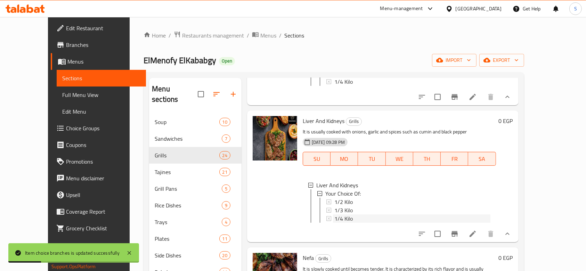
click at [346, 223] on div "1/4 Kilo" at bounding box center [412, 218] width 156 height 8
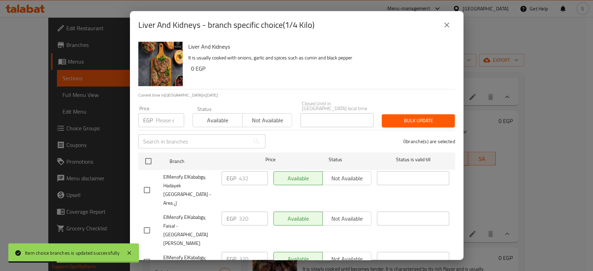
click at [153, 117] on div "EGP Price" at bounding box center [161, 120] width 46 height 14
click at [156, 113] on input "number" at bounding box center [170, 120] width 28 height 14
paste input "391"
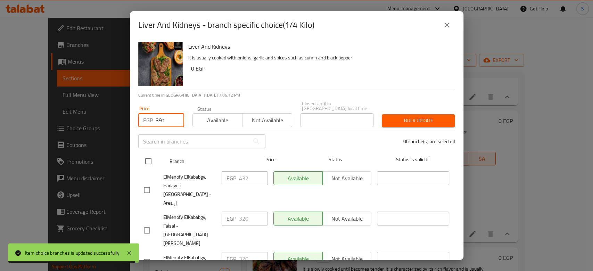
type input "391"
click at [153, 156] on input "checkbox" at bounding box center [148, 161] width 15 height 15
checkbox input "true"
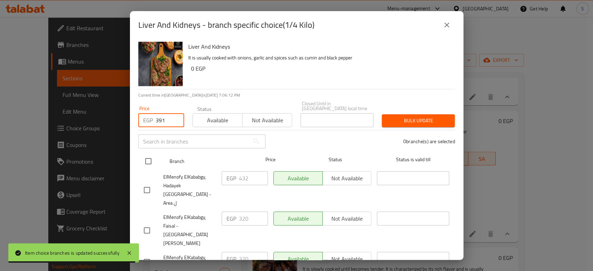
checkbox input "true"
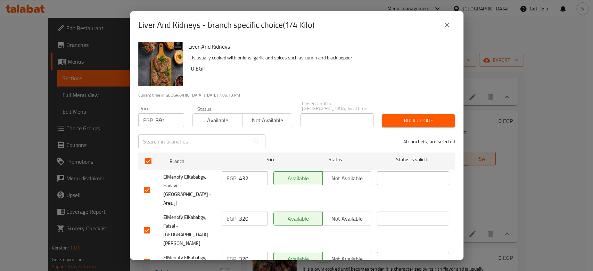
click at [422, 120] on button "Bulk update" at bounding box center [418, 120] width 73 height 13
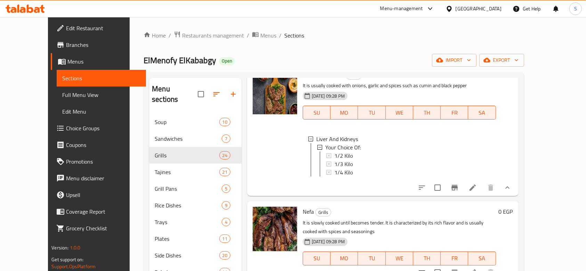
scroll to position [1, 0]
click at [399, 176] on div "1/4 Kilo" at bounding box center [412, 171] width 156 height 8
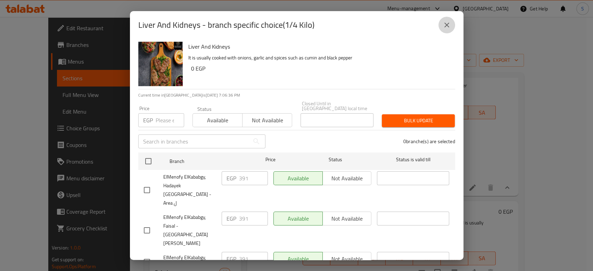
click at [439, 25] on button "close" at bounding box center [446, 25] width 17 height 17
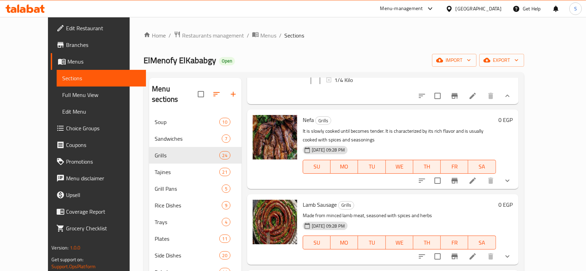
scroll to position [1112, 0]
click at [335, 83] on span "1/4 Kilo" at bounding box center [343, 79] width 18 height 8
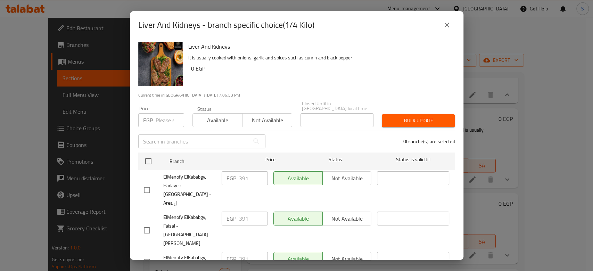
click at [489, 86] on div "Liver And Kidneys - branch specific choice(1/4 Kilo) Liver And Kidneys It is us…" at bounding box center [296, 135] width 593 height 271
click at [451, 26] on button "close" at bounding box center [446, 25] width 17 height 17
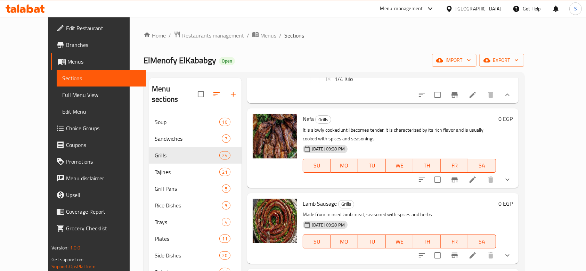
scroll to position [1158, 0]
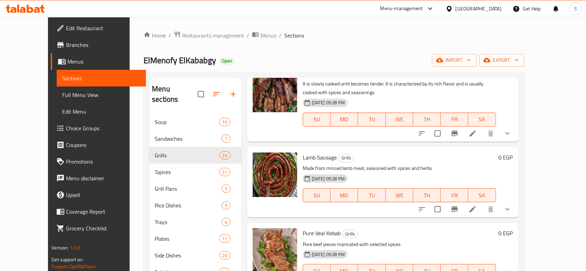
click at [511, 138] on icon "show more" at bounding box center [507, 133] width 8 height 8
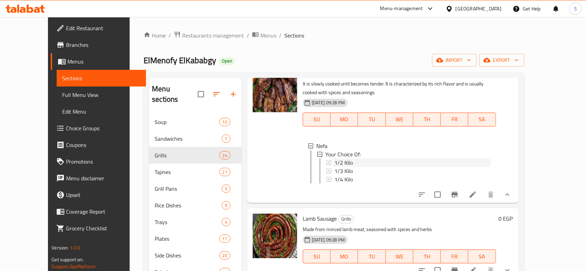
click at [340, 167] on div "1/2 Kilo" at bounding box center [412, 162] width 156 height 8
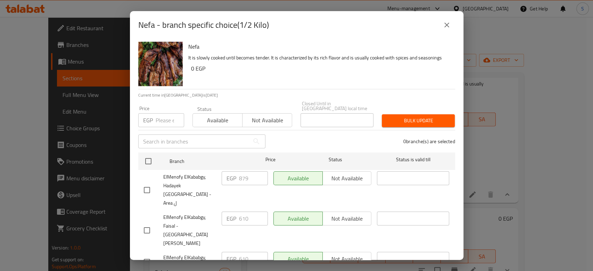
click at [168, 113] on input "number" at bounding box center [170, 120] width 28 height 14
click at [162, 117] on input "number" at bounding box center [170, 120] width 28 height 14
paste input "749"
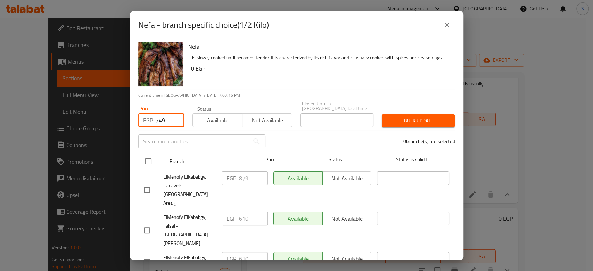
type input "749"
click at [145, 155] on input "checkbox" at bounding box center [148, 161] width 15 height 15
checkbox input "true"
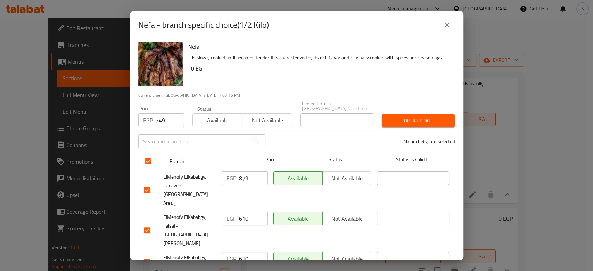
checkbox input "true"
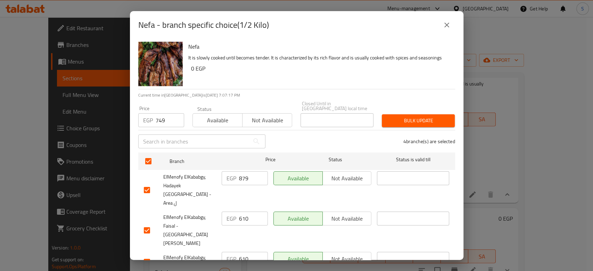
click at [391, 116] on span "Bulk update" at bounding box center [418, 120] width 62 height 9
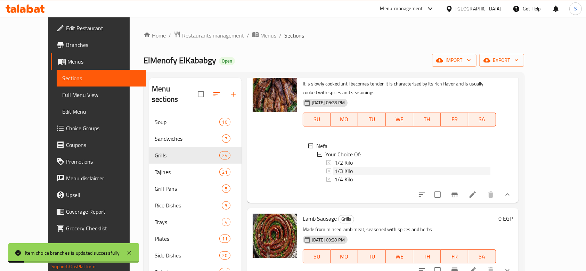
click at [334, 175] on span "1/3 Kilo" at bounding box center [343, 171] width 18 height 8
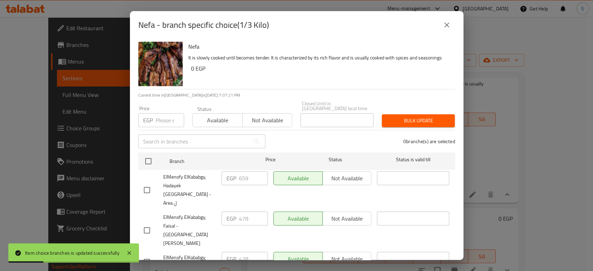
click at [164, 113] on input "number" at bounding box center [170, 120] width 28 height 14
click at [162, 123] on div "Price EGP Price" at bounding box center [161, 117] width 54 height 30
click at [161, 115] on input "number" at bounding box center [170, 120] width 28 height 14
paste input "562"
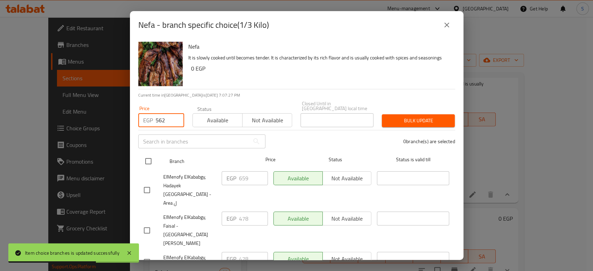
type input "562"
click at [154, 154] on input "checkbox" at bounding box center [148, 161] width 15 height 15
checkbox input "true"
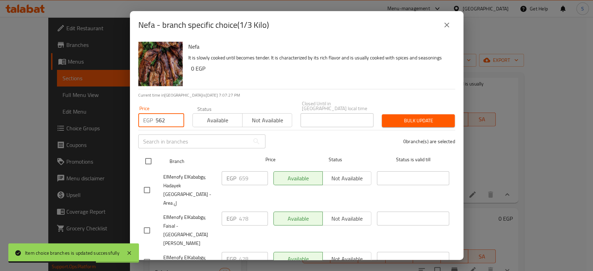
checkbox input "true"
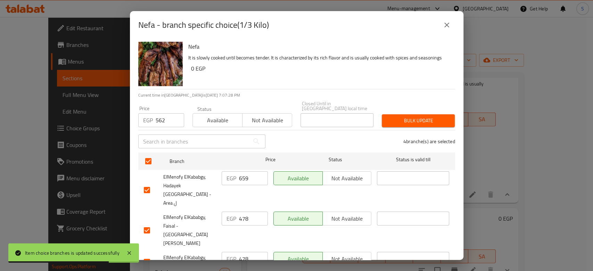
click at [397, 116] on span "Bulk update" at bounding box center [418, 120] width 62 height 9
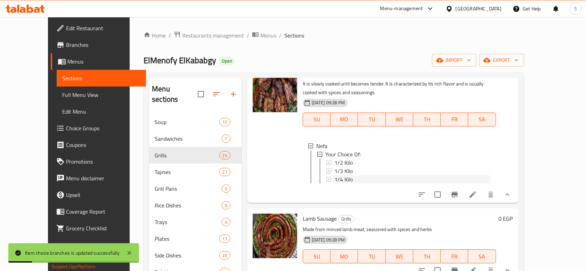
click at [335, 183] on span "1/4 Kilo" at bounding box center [343, 179] width 18 height 8
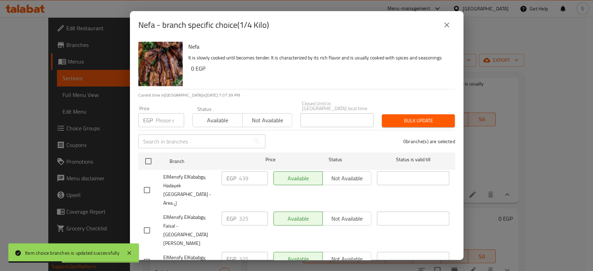
click at [168, 121] on input "number" at bounding box center [170, 120] width 28 height 14
paste input "375"
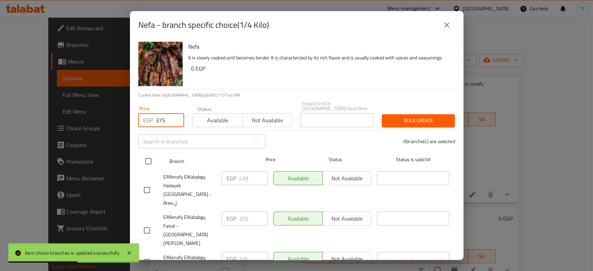
type input "375"
click at [149, 159] on input "checkbox" at bounding box center [148, 161] width 15 height 15
checkbox input "true"
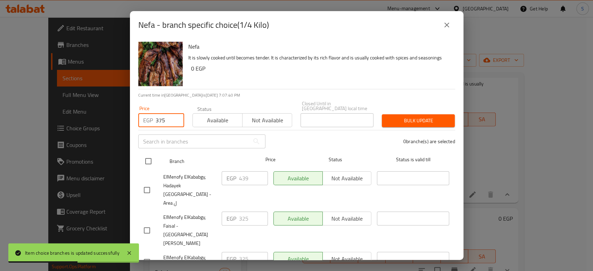
checkbox input "true"
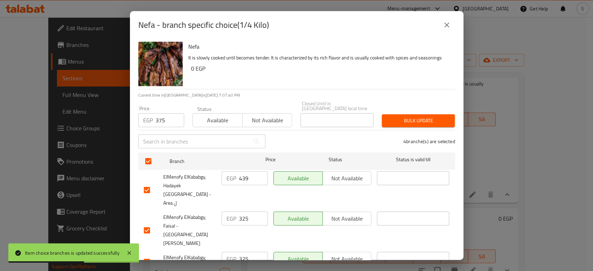
click at [391, 114] on button "Bulk update" at bounding box center [418, 120] width 73 height 13
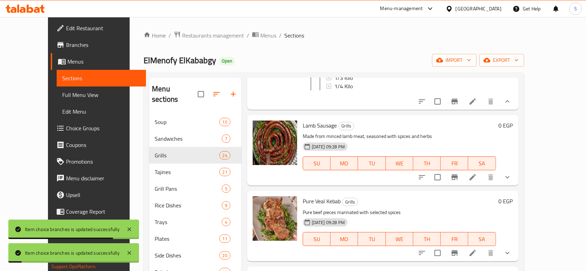
scroll to position [1297, 0]
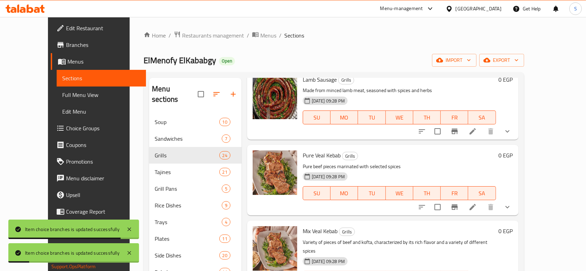
click at [511, 135] on icon "show more" at bounding box center [507, 131] width 8 height 8
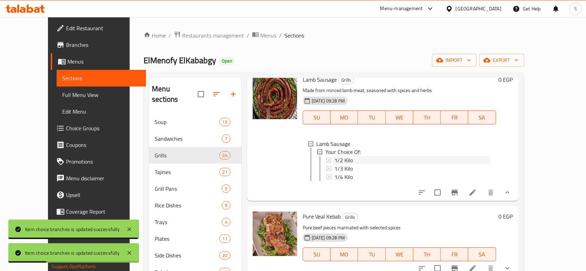
click at [334, 165] on span "1/2 Kilo" at bounding box center [343, 160] width 18 height 8
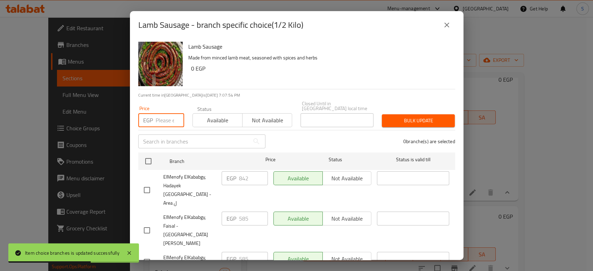
click at [165, 114] on input "number" at bounding box center [170, 120] width 28 height 14
paste input "730"
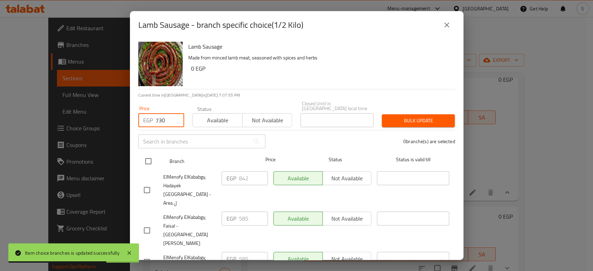
type input "730"
click at [146, 156] on input "checkbox" at bounding box center [148, 161] width 15 height 15
checkbox input "true"
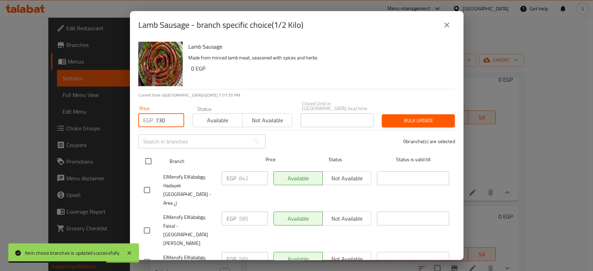
checkbox input "true"
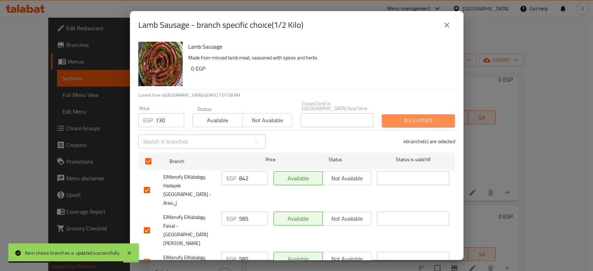
click at [443, 116] on button "Bulk update" at bounding box center [418, 120] width 73 height 13
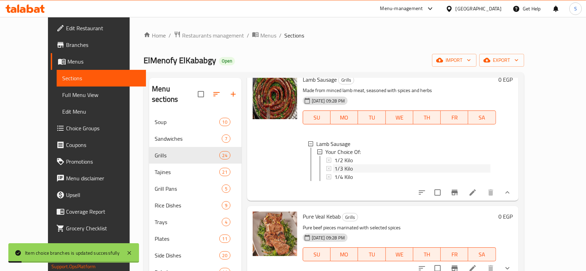
click at [337, 173] on span "1/3 Kilo" at bounding box center [343, 169] width 18 height 8
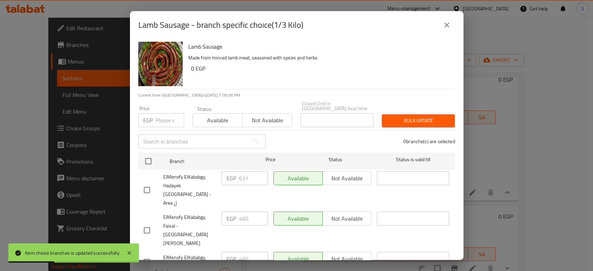
click at [171, 113] on input "number" at bounding box center [170, 120] width 28 height 14
paste input "548"
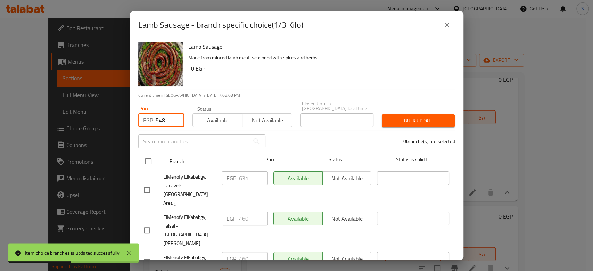
type input "548"
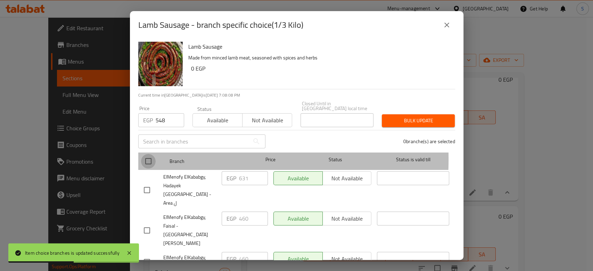
click at [149, 155] on input "checkbox" at bounding box center [148, 161] width 15 height 15
checkbox input "true"
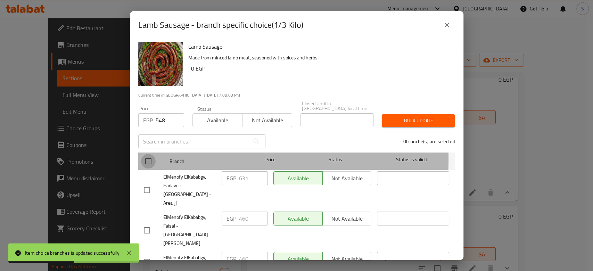
checkbox input "true"
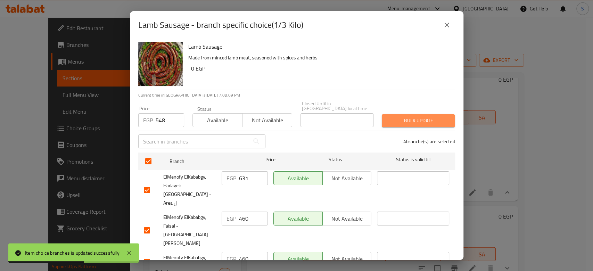
click at [433, 116] on span "Bulk update" at bounding box center [418, 120] width 62 height 9
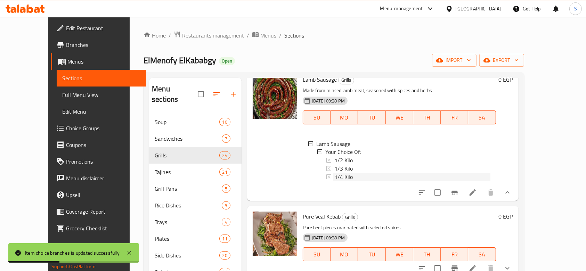
click at [337, 181] on span "1/4 Kilo" at bounding box center [343, 177] width 18 height 8
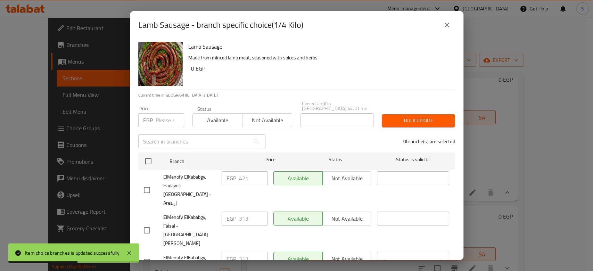
click at [172, 120] on input "number" at bounding box center [170, 120] width 28 height 14
paste input "365"
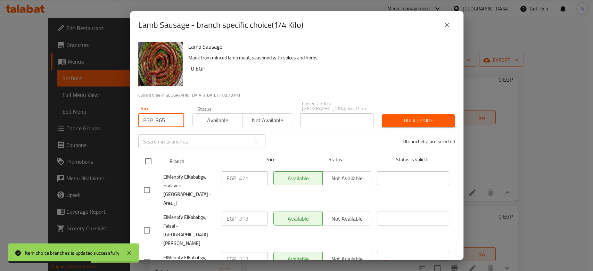
type input "365"
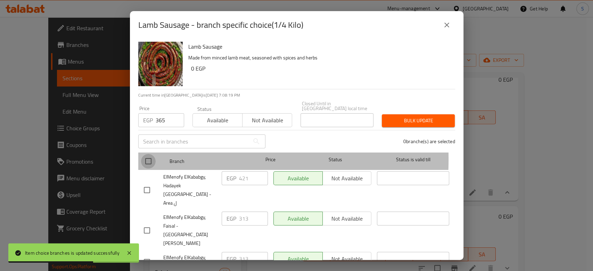
click at [152, 154] on input "checkbox" at bounding box center [148, 161] width 15 height 15
checkbox input "true"
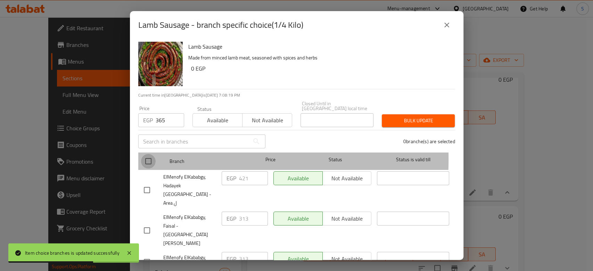
checkbox input "true"
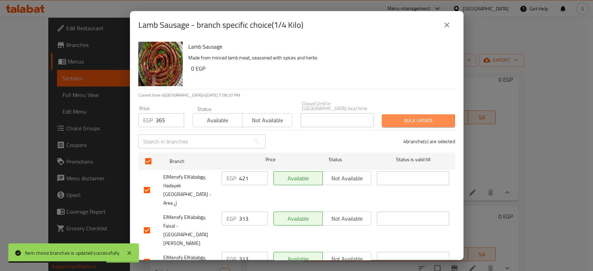
click at [405, 117] on span "Bulk update" at bounding box center [418, 120] width 62 height 9
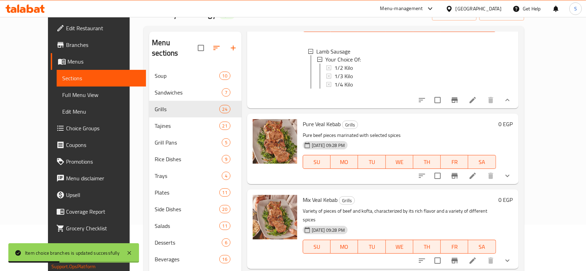
scroll to position [1, 0]
click at [511, 180] on icon "show more" at bounding box center [507, 176] width 8 height 8
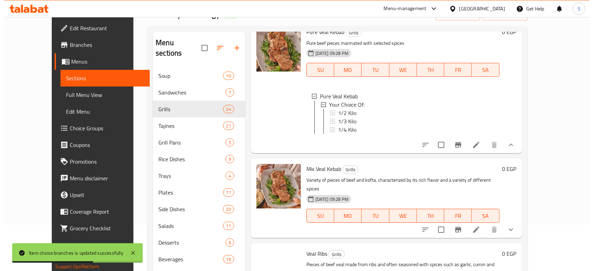
scroll to position [1436, 0]
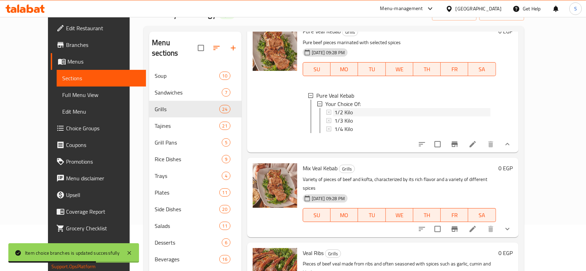
click at [334, 116] on span "1/2 Kilo" at bounding box center [343, 112] width 18 height 8
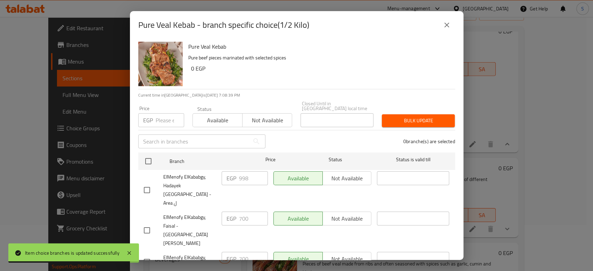
click at [157, 113] on input "number" at bounding box center [170, 120] width 28 height 14
paste input "851"
click at [157, 113] on input "851" at bounding box center [170, 120] width 28 height 14
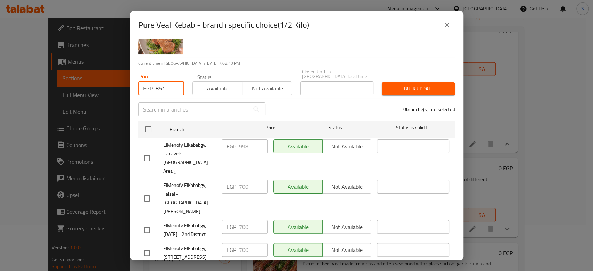
scroll to position [32, 0]
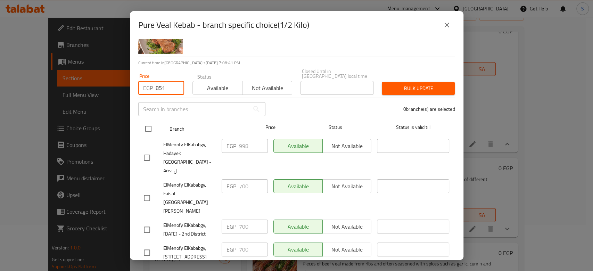
type input "851"
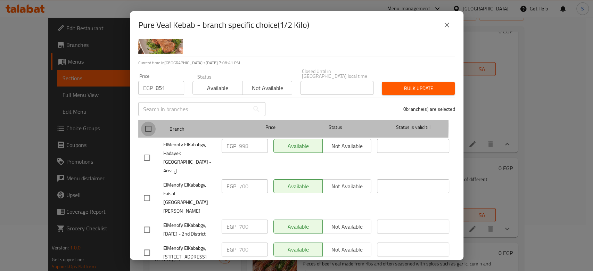
click at [150, 122] on input "checkbox" at bounding box center [148, 129] width 15 height 15
checkbox input "true"
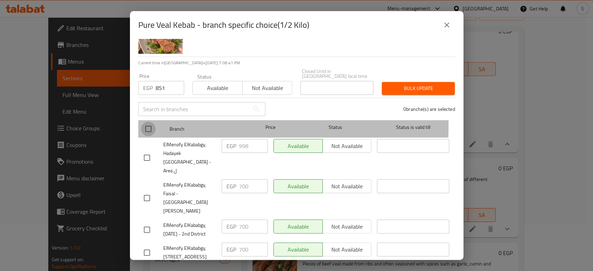
checkbox input "true"
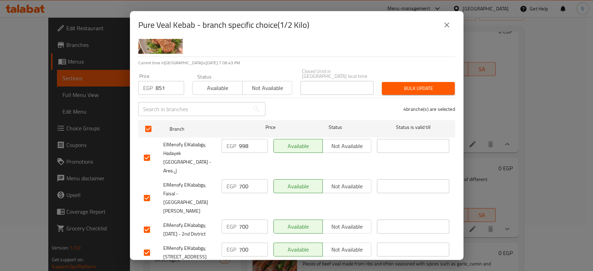
click at [411, 88] on button "Bulk update" at bounding box center [418, 88] width 73 height 13
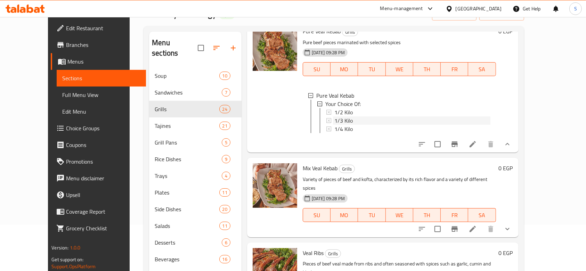
click at [334, 125] on span "1/3 Kilo" at bounding box center [343, 120] width 18 height 8
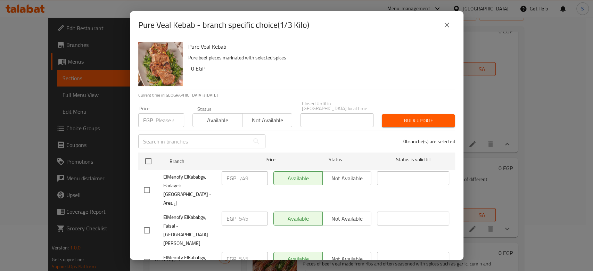
click at [153, 117] on div "EGP Price" at bounding box center [161, 120] width 46 height 14
click at [164, 114] on input "number" at bounding box center [170, 120] width 28 height 14
paste input "639"
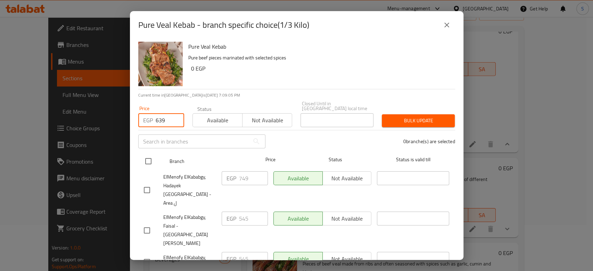
type input "639"
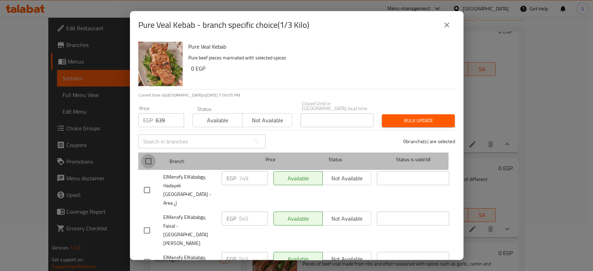
click at [151, 154] on input "checkbox" at bounding box center [148, 161] width 15 height 15
checkbox input "true"
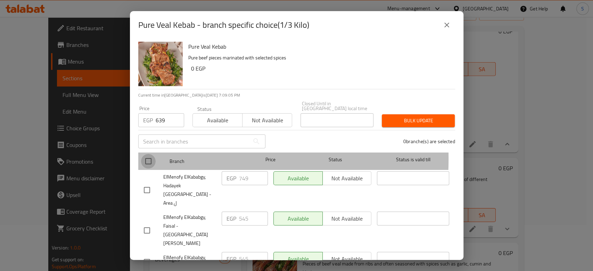
checkbox input "true"
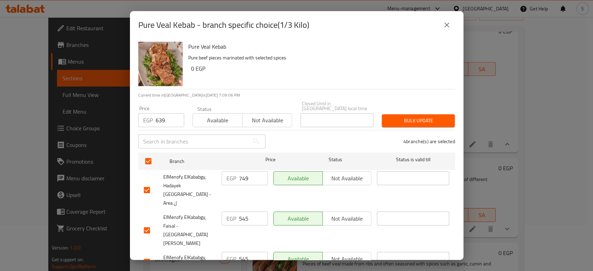
click at [388, 118] on span "Bulk update" at bounding box center [418, 120] width 62 height 9
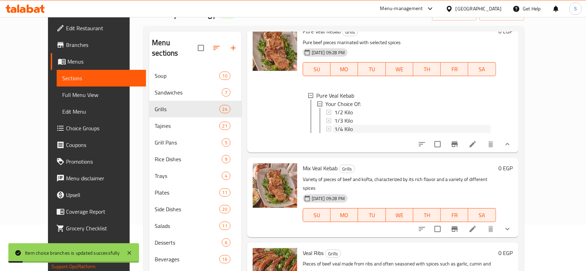
click at [334, 133] on span "1/4 Kilo" at bounding box center [343, 129] width 18 height 8
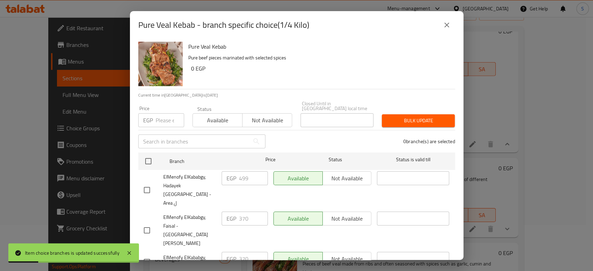
click at [160, 122] on input "number" at bounding box center [170, 120] width 28 height 14
click at [160, 123] on div "Price EGP Price" at bounding box center [161, 117] width 54 height 30
click at [164, 113] on input "number" at bounding box center [170, 120] width 28 height 14
paste input "426"
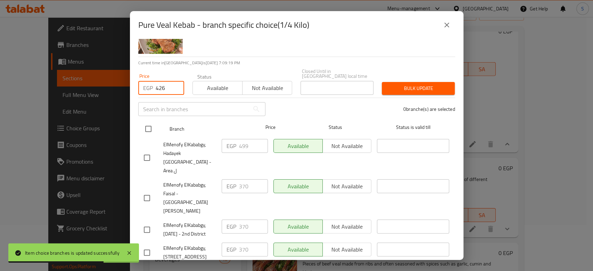
type input "426"
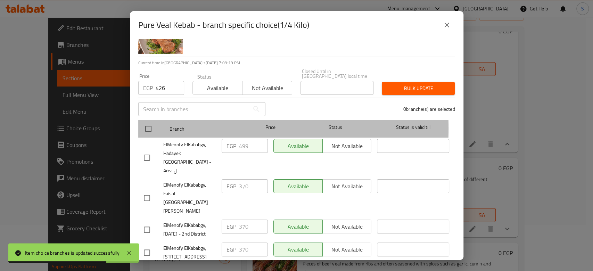
click at [139, 124] on div "Branch Price Status Status is valid till" at bounding box center [296, 128] width 317 height 17
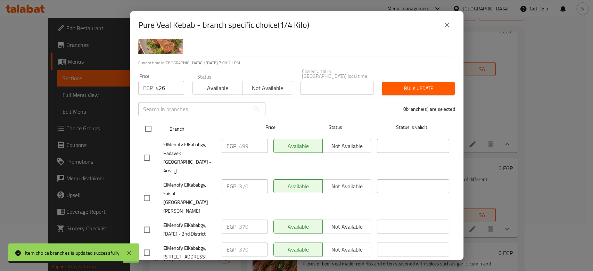
click at [156, 125] on div at bounding box center [154, 129] width 26 height 20
click at [145, 122] on input "checkbox" at bounding box center [148, 129] width 15 height 15
checkbox input "true"
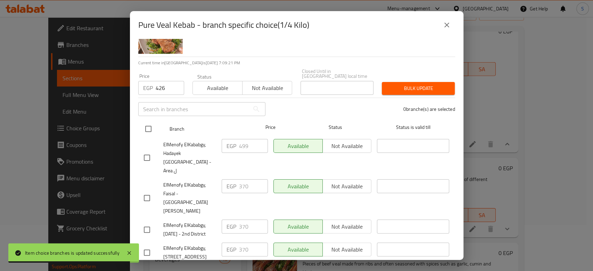
checkbox input "true"
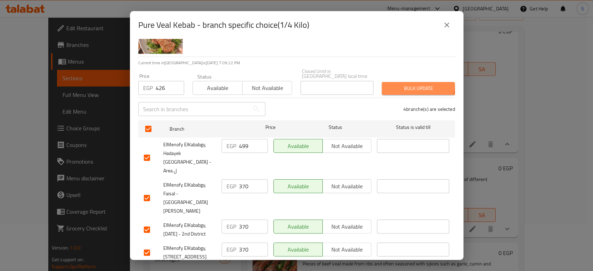
click at [394, 82] on button "Bulk update" at bounding box center [418, 88] width 73 height 13
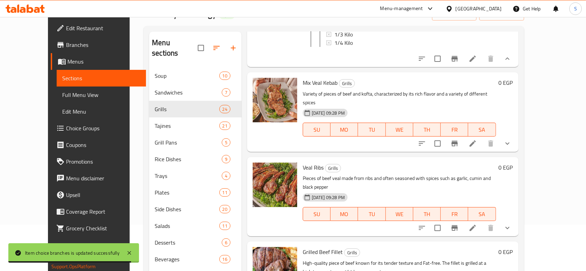
scroll to position [1569, 0]
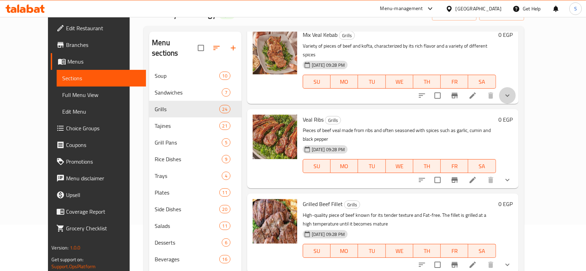
click at [516, 104] on button "show more" at bounding box center [507, 95] width 17 height 17
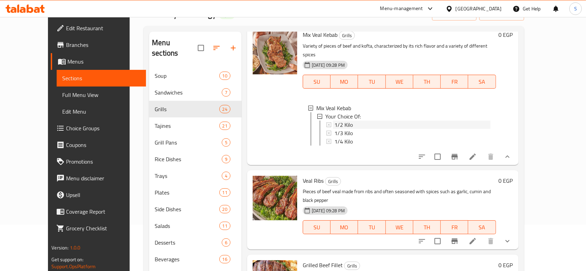
click at [342, 129] on div "1/2 Kilo" at bounding box center [412, 125] width 156 height 8
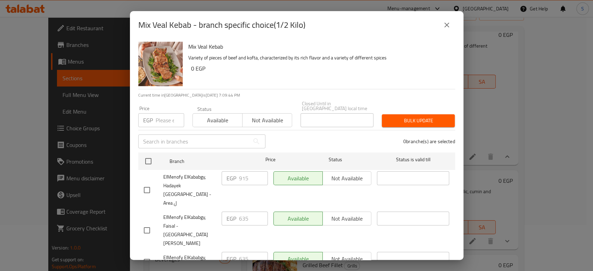
click at [158, 113] on input "number" at bounding box center [170, 120] width 28 height 14
paste input "793"
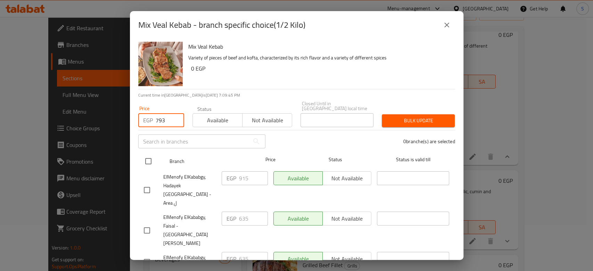
type input "793"
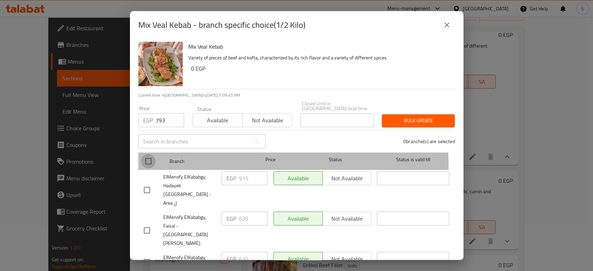
click at [143, 162] on input "checkbox" at bounding box center [148, 161] width 15 height 15
checkbox input "true"
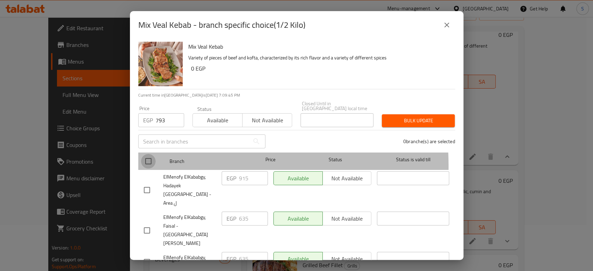
checkbox input "true"
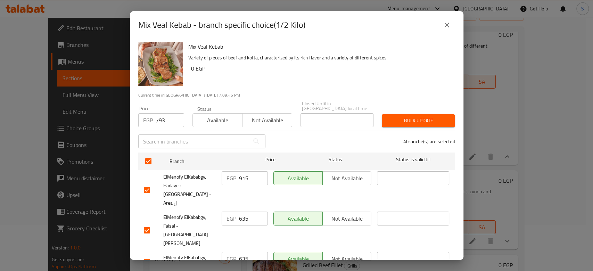
click at [448, 118] on div "Bulk update" at bounding box center [418, 120] width 81 height 21
click at [437, 116] on span "Bulk update" at bounding box center [418, 120] width 62 height 9
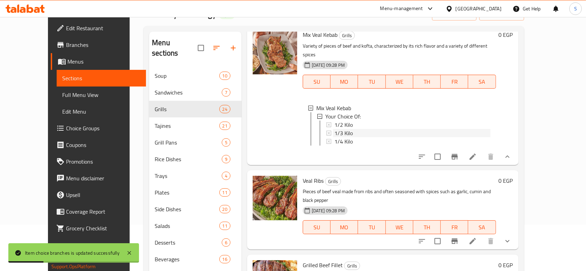
click at [334, 137] on span "1/3 Kilo" at bounding box center [343, 133] width 18 height 8
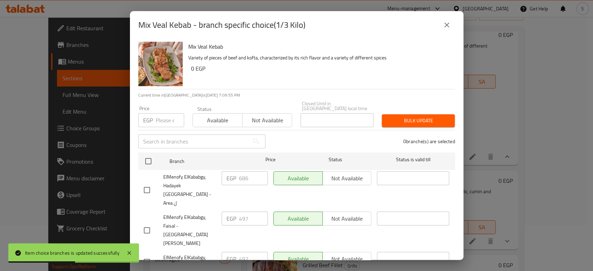
click at [167, 115] on input "number" at bounding box center [170, 120] width 28 height 14
click at [166, 117] on input "number" at bounding box center [170, 120] width 28 height 14
paste input "595"
type input "595"
click at [146, 168] on div "ElMenofy ElKababgy, Hadayek [GEOGRAPHIC_DATA] - Area ل" at bounding box center [180, 189] width 78 height 43
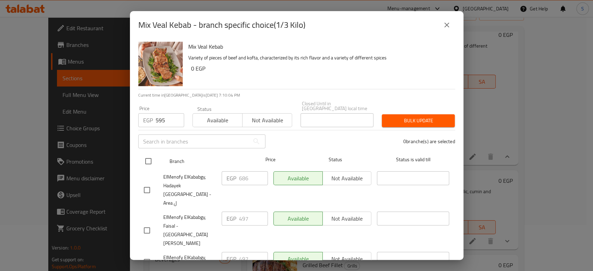
click at [147, 156] on input "checkbox" at bounding box center [148, 161] width 15 height 15
checkbox input "true"
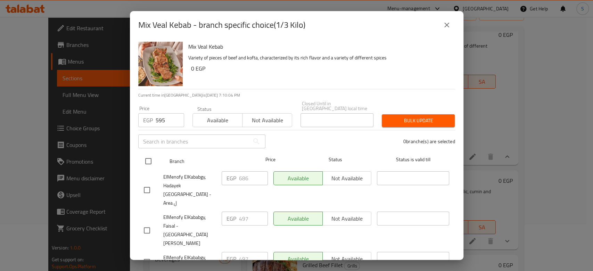
checkbox input "true"
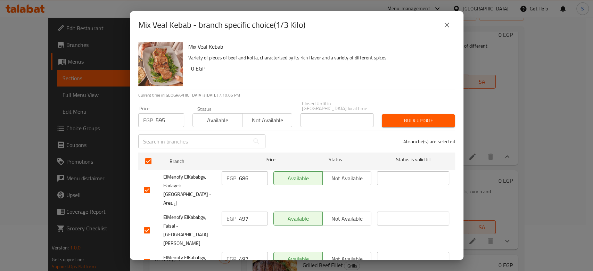
click at [414, 116] on span "Bulk update" at bounding box center [418, 120] width 62 height 9
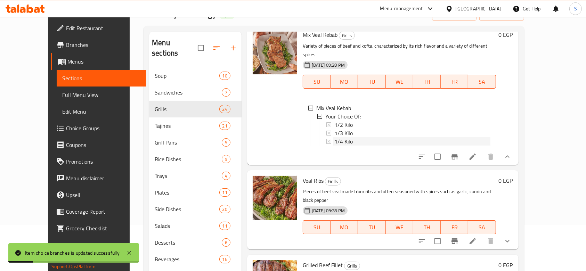
click at [359, 146] on div "1/4 Kilo" at bounding box center [412, 141] width 156 height 8
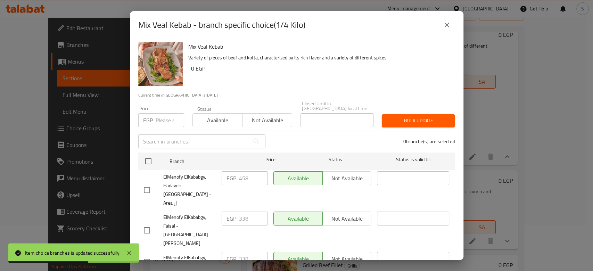
click at [165, 113] on input "number" at bounding box center [170, 120] width 28 height 14
click at [156, 115] on input "number" at bounding box center [170, 120] width 28 height 14
paste input "397"
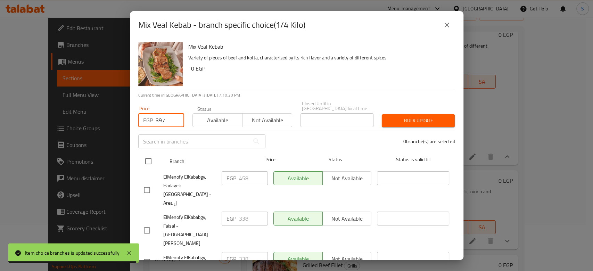
type input "397"
click at [146, 154] on input "checkbox" at bounding box center [148, 161] width 15 height 15
checkbox input "true"
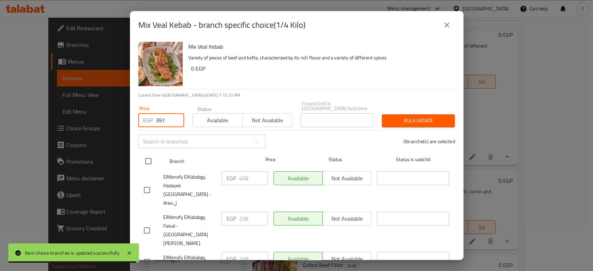
checkbox input "true"
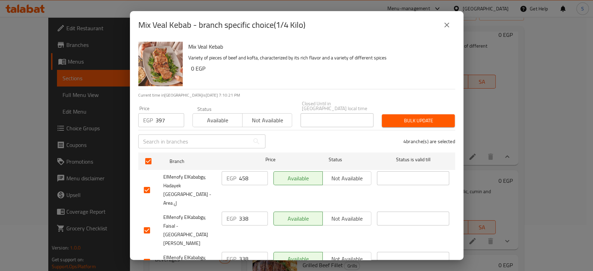
click at [425, 118] on span "Bulk update" at bounding box center [418, 120] width 62 height 9
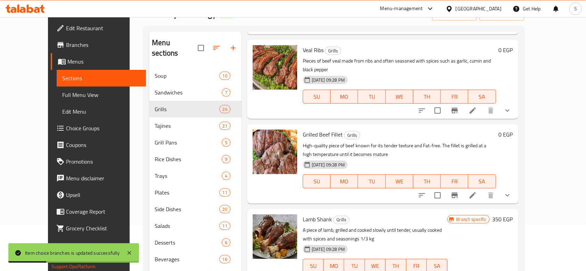
scroll to position [1708, 0]
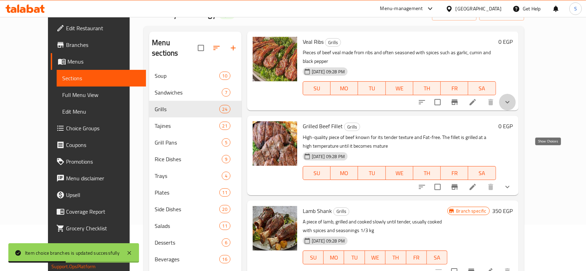
click at [511, 106] on icon "show more" at bounding box center [507, 102] width 8 height 8
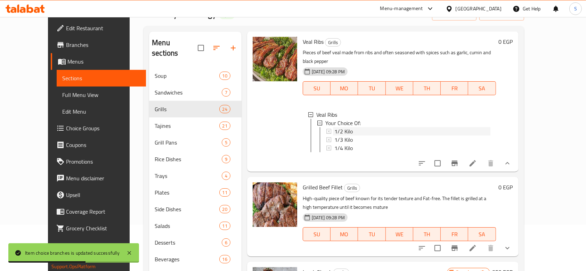
click at [334, 135] on span "1/2 Kilo" at bounding box center [343, 131] width 18 height 8
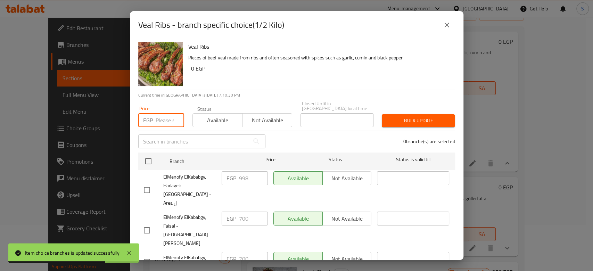
click at [158, 122] on input "number" at bounding box center [170, 120] width 28 height 14
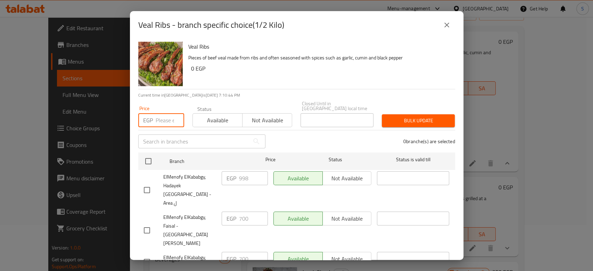
click at [160, 116] on input "number" at bounding box center [170, 120] width 28 height 14
paste input "905"
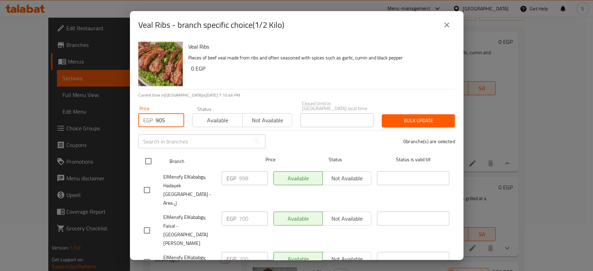
type input "905"
click at [150, 154] on input "checkbox" at bounding box center [148, 161] width 15 height 15
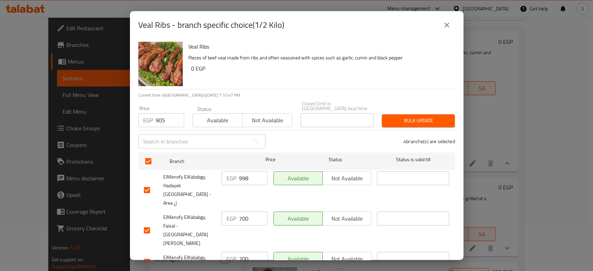
click at [439, 116] on span "Bulk update" at bounding box center [418, 120] width 62 height 9
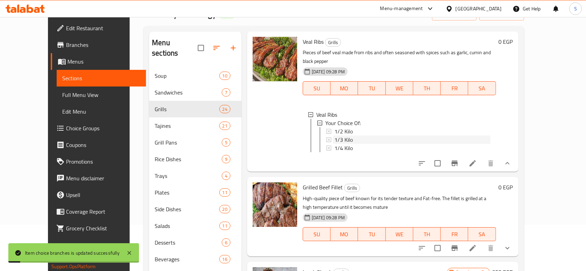
click at [337, 144] on span "1/3 Kilo" at bounding box center [343, 139] width 18 height 8
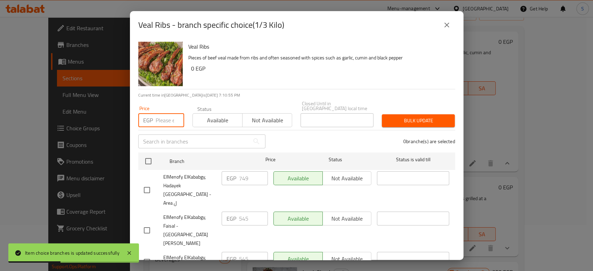
click at [164, 122] on input "number" at bounding box center [170, 120] width 28 height 14
paste input "680"
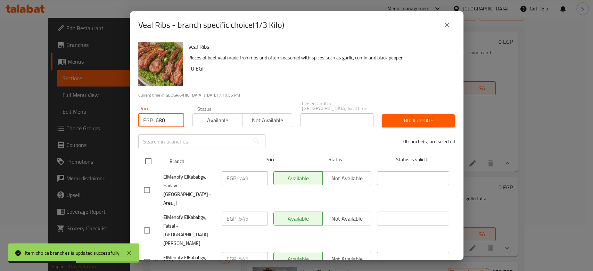
click at [151, 154] on input "checkbox" at bounding box center [148, 161] width 15 height 15
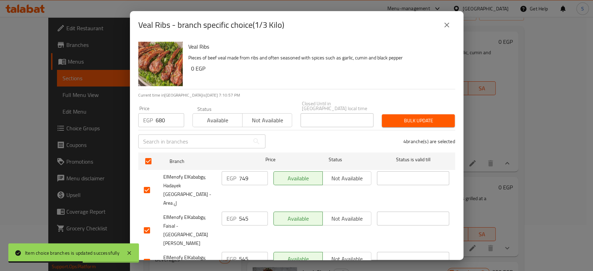
click at [394, 121] on button "Bulk update" at bounding box center [418, 120] width 73 height 13
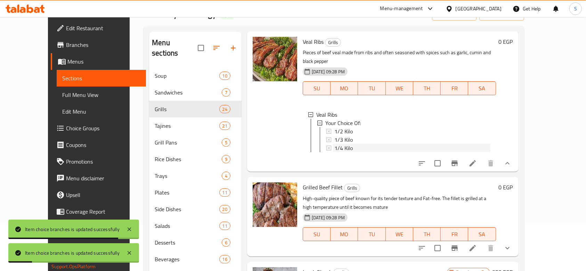
click at [335, 152] on span "1/4 Kilo" at bounding box center [343, 148] width 18 height 8
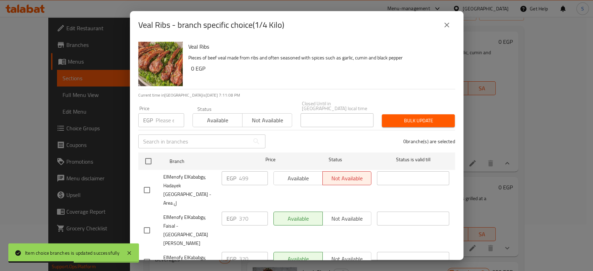
click at [170, 121] on input "number" at bounding box center [170, 120] width 28 height 14
paste input "453"
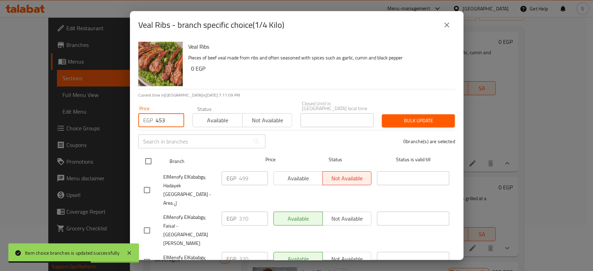
click at [147, 163] on input "checkbox" at bounding box center [148, 161] width 15 height 15
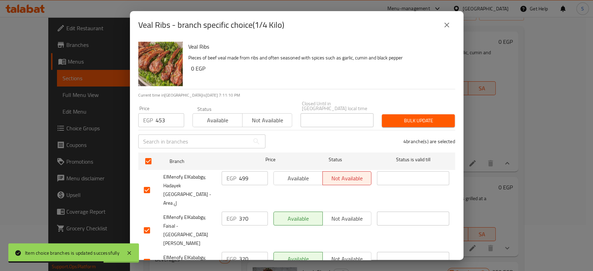
click at [444, 117] on button "Bulk update" at bounding box center [418, 120] width 73 height 13
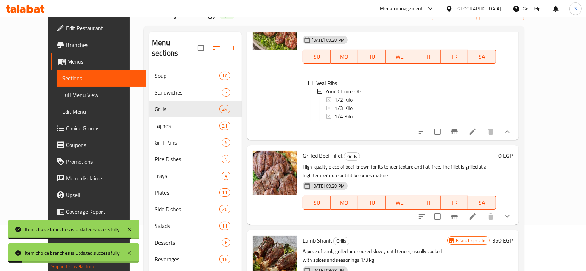
scroll to position [1801, 0]
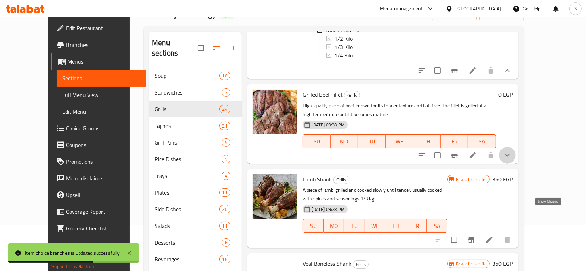
click at [511, 159] on icon "show more" at bounding box center [507, 155] width 8 height 8
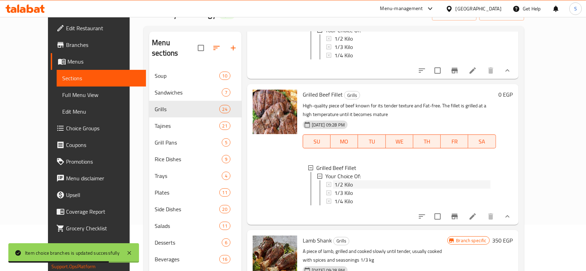
click at [334, 189] on span "1/2 Kilo" at bounding box center [343, 184] width 18 height 8
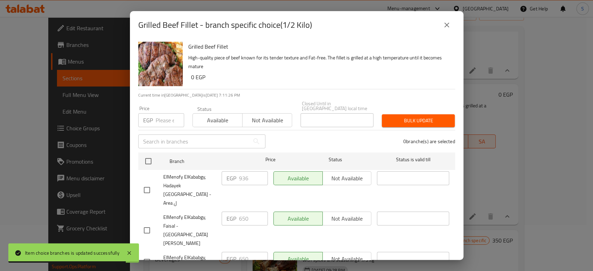
click at [160, 113] on input "number" at bounding box center [170, 120] width 28 height 14
click at [159, 115] on input "number" at bounding box center [170, 120] width 28 height 14
paste input "913"
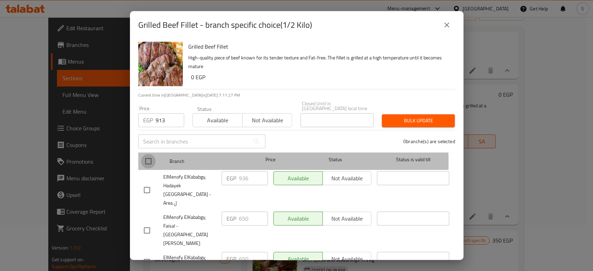
click at [152, 157] on input "checkbox" at bounding box center [148, 161] width 15 height 15
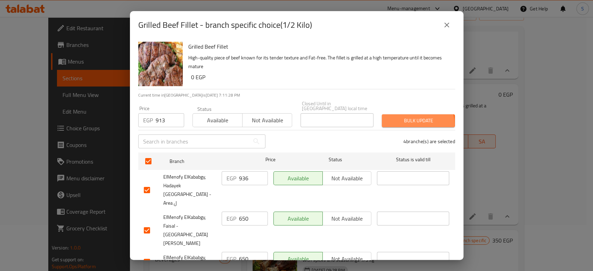
click at [398, 119] on span "Bulk update" at bounding box center [418, 120] width 62 height 9
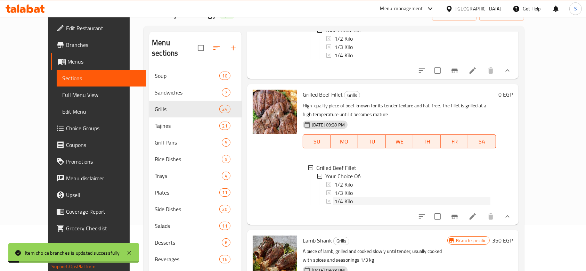
click at [334, 205] on span "1/4 Kilo" at bounding box center [343, 201] width 18 height 8
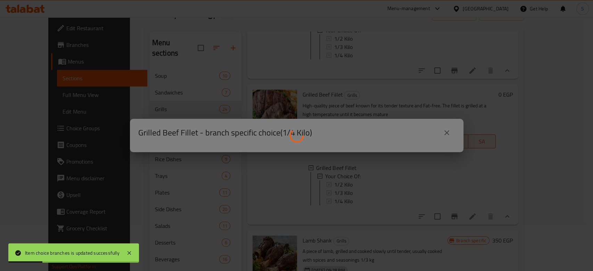
click at [440, 133] on div at bounding box center [296, 135] width 593 height 271
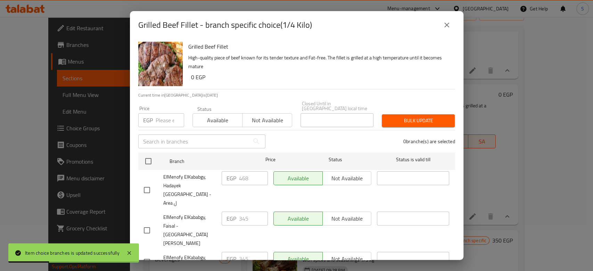
drag, startPoint x: 440, startPoint y: 133, endPoint x: 444, endPoint y: 133, distance: 3.8
click at [444, 138] on p "0 branche(s) are selected" at bounding box center [429, 141] width 52 height 7
click at [455, 29] on div "Grilled Beef Fillet - branch specific choice(1/4 Kilo)" at bounding box center [296, 25] width 333 height 28
click at [449, 29] on button "close" at bounding box center [446, 25] width 17 height 17
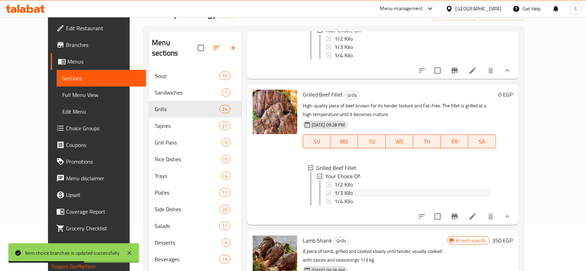
click at [334, 197] on span "1/3 Kilo" at bounding box center [343, 193] width 18 height 8
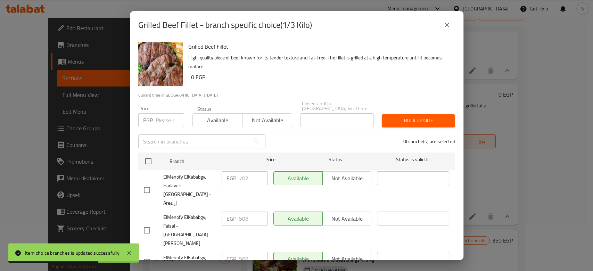
click at [156, 120] on input "number" at bounding box center [170, 120] width 28 height 14
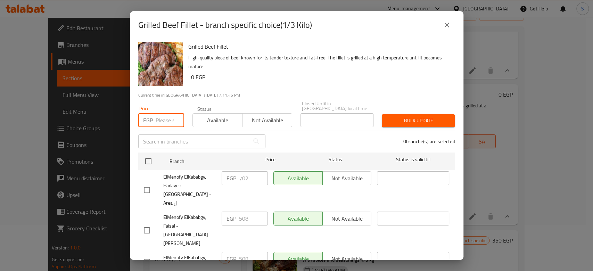
click at [166, 119] on input "number" at bounding box center [170, 120] width 28 height 14
paste input "685"
click at [165, 116] on input "number" at bounding box center [170, 120] width 28 height 14
click at [165, 116] on input "685" at bounding box center [170, 120] width 28 height 14
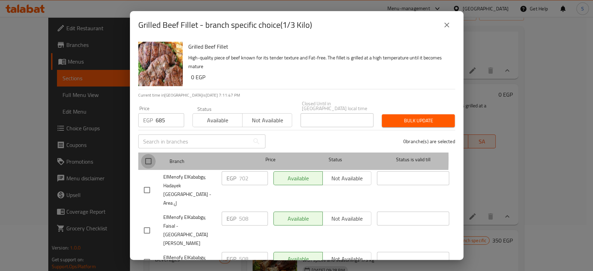
click at [147, 154] on input "checkbox" at bounding box center [148, 161] width 15 height 15
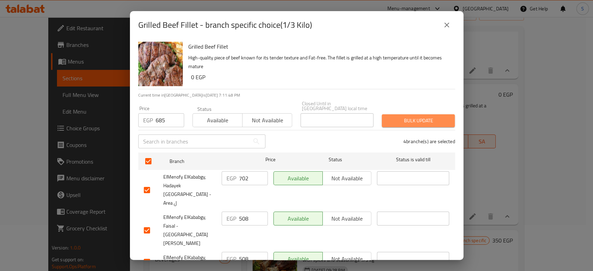
click at [419, 116] on span "Bulk update" at bounding box center [418, 120] width 62 height 9
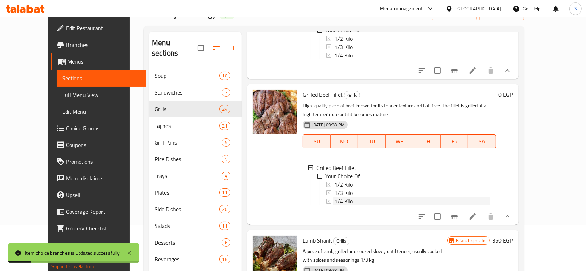
click at [347, 205] on div "1/4 Kilo" at bounding box center [412, 201] width 156 height 8
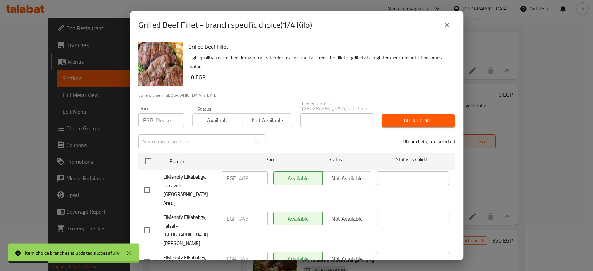
drag, startPoint x: 157, startPoint y: 114, endPoint x: 159, endPoint y: 101, distance: 13.3
click at [157, 115] on input "number" at bounding box center [170, 120] width 28 height 14
click at [168, 114] on input "number" at bounding box center [170, 120] width 28 height 14
paste input "457"
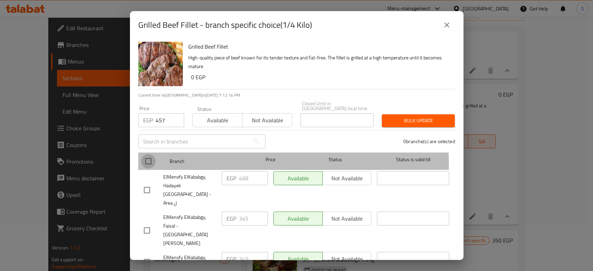
click at [147, 162] on input "checkbox" at bounding box center [148, 161] width 15 height 15
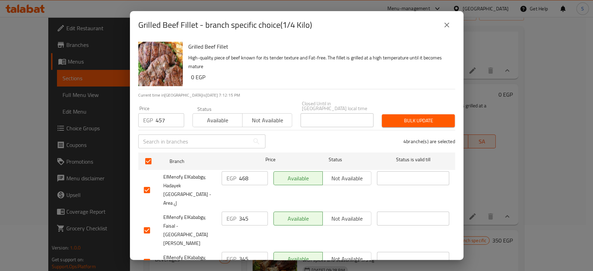
click at [422, 118] on span "Bulk update" at bounding box center [418, 120] width 62 height 9
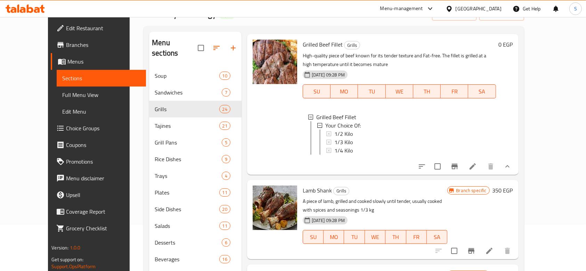
scroll to position [1893, 0]
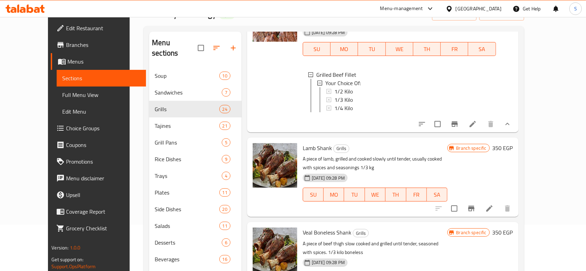
click at [334, 112] on span "1/4 Kilo" at bounding box center [343, 108] width 18 height 8
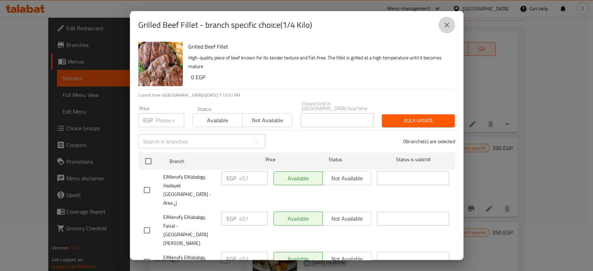
click at [445, 23] on icon "close" at bounding box center [446, 25] width 5 height 5
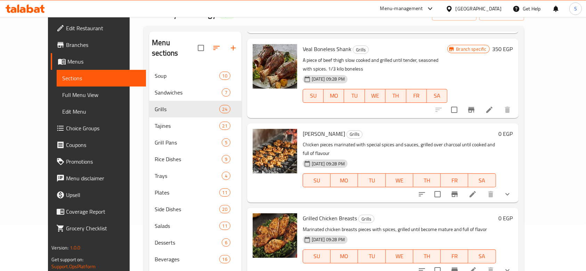
scroll to position [2125, 0]
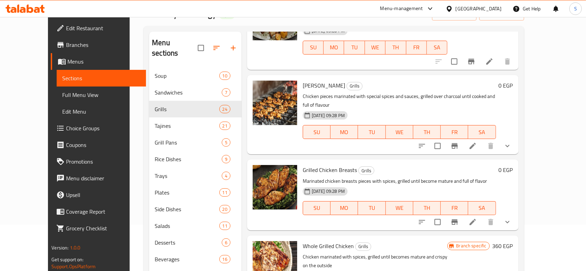
click at [511, 150] on icon "show more" at bounding box center [507, 146] width 8 height 8
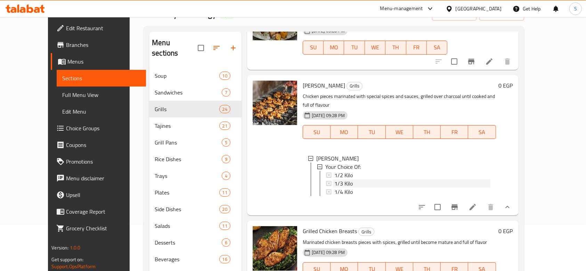
click at [334, 188] on span "1/3 Kilo" at bounding box center [343, 183] width 18 height 8
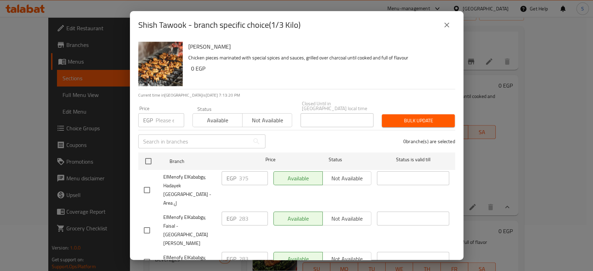
click at [448, 21] on icon "close" at bounding box center [447, 25] width 8 height 8
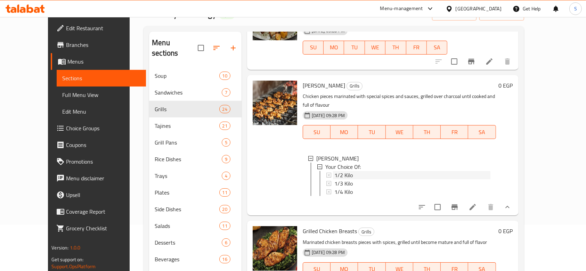
click at [337, 179] on span "1/2 Kilo" at bounding box center [343, 175] width 18 height 8
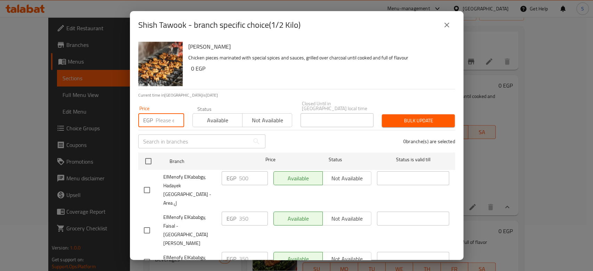
click at [158, 119] on input "number" at bounding box center [170, 120] width 28 height 14
click at [167, 115] on input "number" at bounding box center [170, 120] width 28 height 14
paste input "402"
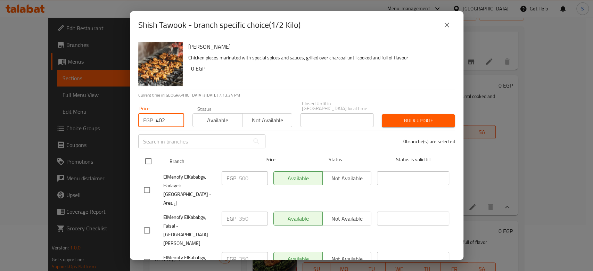
click at [147, 158] on input "checkbox" at bounding box center [148, 161] width 15 height 15
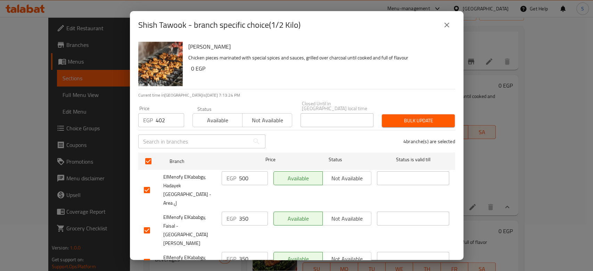
click at [387, 116] on span "Bulk update" at bounding box center [418, 120] width 62 height 9
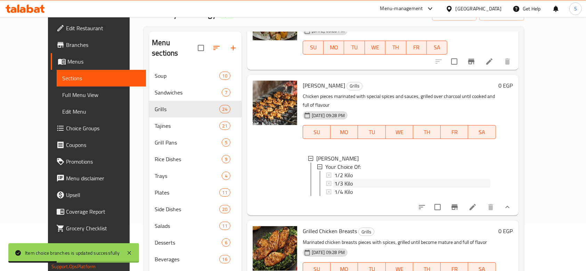
click at [334, 188] on span "1/3 Kilo" at bounding box center [343, 183] width 18 height 8
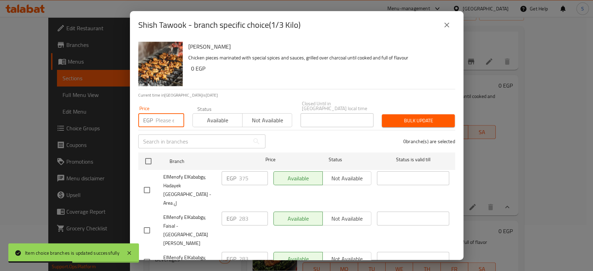
click at [168, 113] on input "number" at bounding box center [170, 120] width 28 height 14
paste input "302"
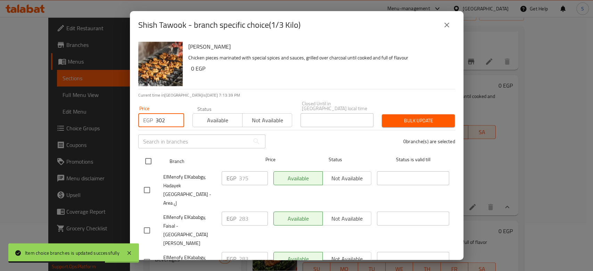
click at [152, 163] on input "checkbox" at bounding box center [148, 161] width 15 height 15
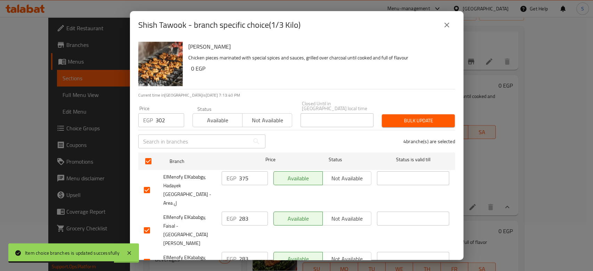
click at [397, 121] on button "Bulk update" at bounding box center [418, 120] width 73 height 13
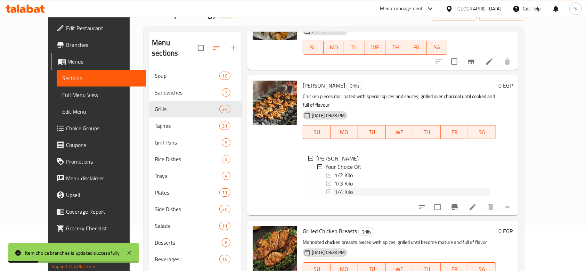
click at [334, 196] on span "1/4 Kilo" at bounding box center [343, 192] width 18 height 8
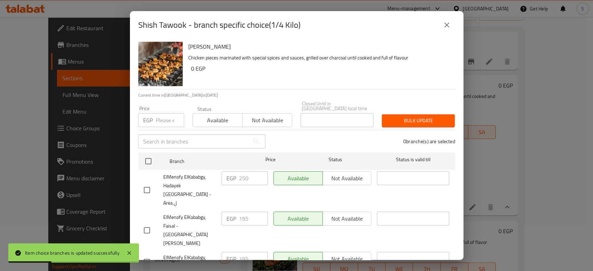
click at [163, 113] on input "number" at bounding box center [170, 120] width 28 height 14
paste input "201"
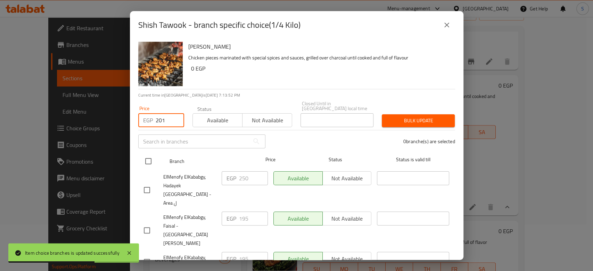
click at [160, 157] on div at bounding box center [154, 161] width 26 height 20
click at [148, 158] on input "checkbox" at bounding box center [148, 161] width 15 height 15
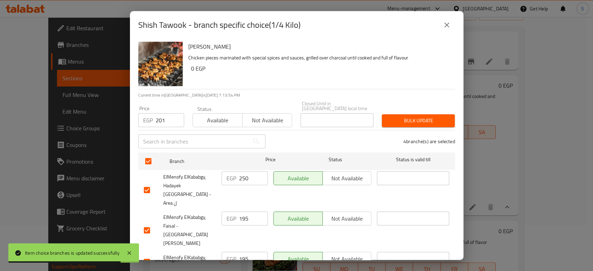
click at [378, 113] on div "Bulk update" at bounding box center [418, 120] width 81 height 21
click at [387, 116] on span "Bulk update" at bounding box center [418, 120] width 62 height 9
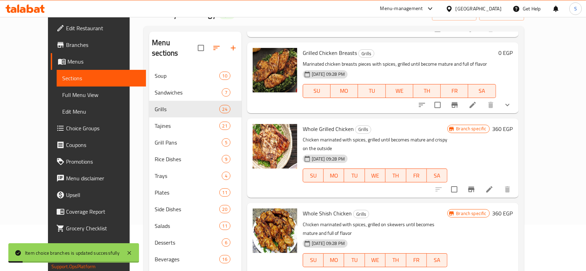
scroll to position [2310, 0]
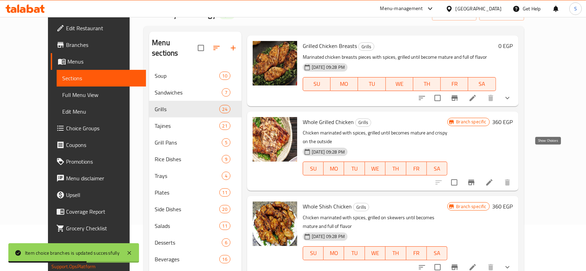
click at [511, 102] on icon "show more" at bounding box center [507, 98] width 8 height 8
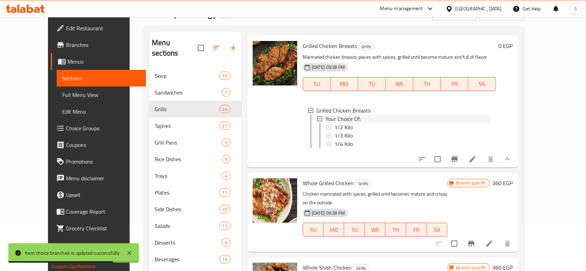
drag, startPoint x: 324, startPoint y: 177, endPoint x: 333, endPoint y: 183, distance: 10.5
click at [326, 148] on li "Your Choice Of: 1/2 Kilo 1/3 Kilo 1/4 Kilo" at bounding box center [403, 131] width 173 height 33
click at [336, 131] on span "1/2 Kilo" at bounding box center [343, 127] width 18 height 8
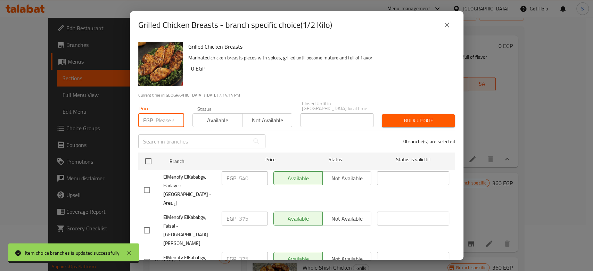
click at [168, 121] on input "number" at bounding box center [170, 120] width 28 height 14
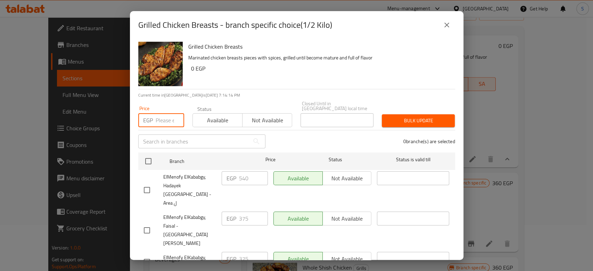
paste input "417"
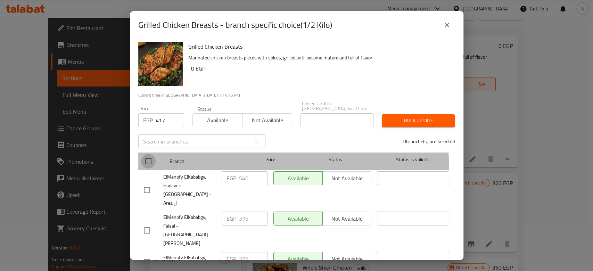
click at [155, 162] on input "checkbox" at bounding box center [148, 161] width 15 height 15
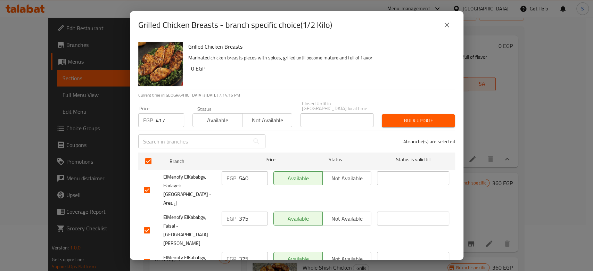
click at [408, 129] on div "4 branche(s) are selected" at bounding box center [365, 141] width 190 height 25
click at [407, 118] on span "Bulk update" at bounding box center [418, 120] width 62 height 9
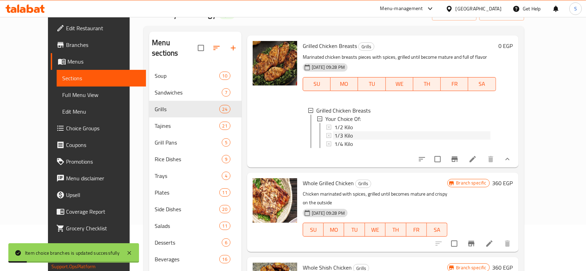
click at [335, 140] on span "1/3 Kilo" at bounding box center [343, 135] width 18 height 8
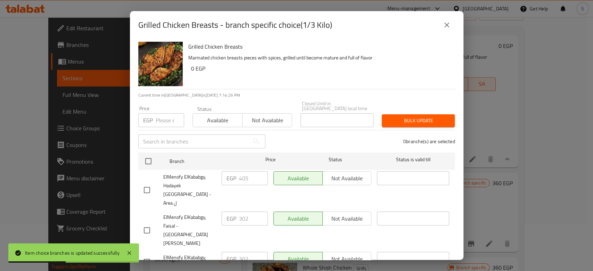
click at [167, 114] on input "number" at bounding box center [170, 120] width 28 height 14
paste input "313"
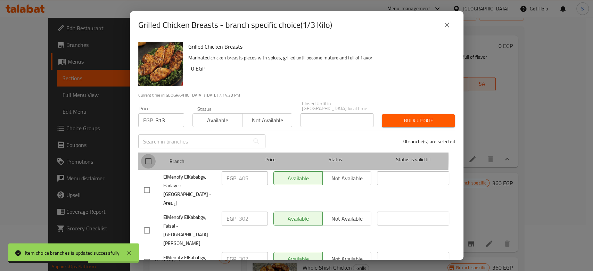
click at [144, 154] on input "checkbox" at bounding box center [148, 161] width 15 height 15
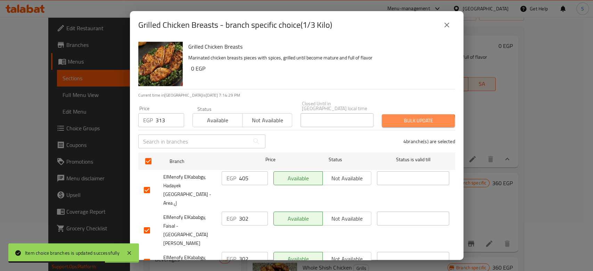
click at [410, 120] on span "Bulk update" at bounding box center [418, 120] width 62 height 9
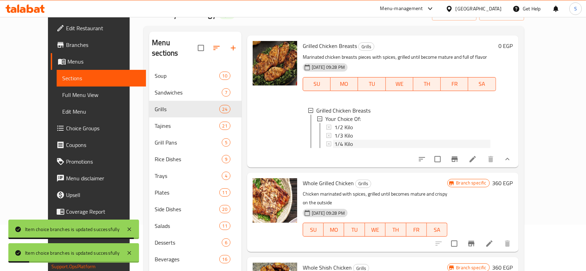
click at [334, 148] on span "1/4 Kilo" at bounding box center [343, 144] width 18 height 8
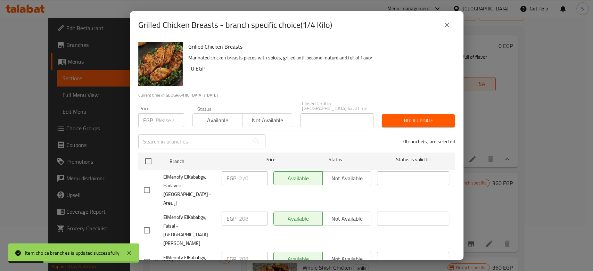
click at [157, 116] on input "number" at bounding box center [170, 120] width 28 height 14
paste input "313"
click at [167, 118] on input "number" at bounding box center [170, 120] width 28 height 14
paste input "209"
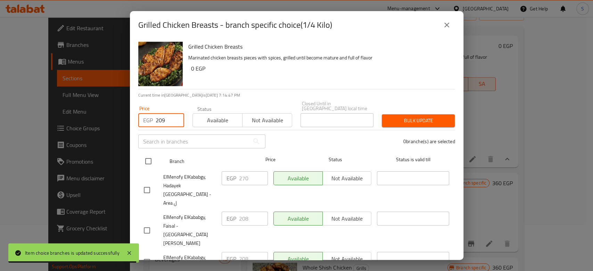
click at [150, 154] on input "checkbox" at bounding box center [148, 161] width 15 height 15
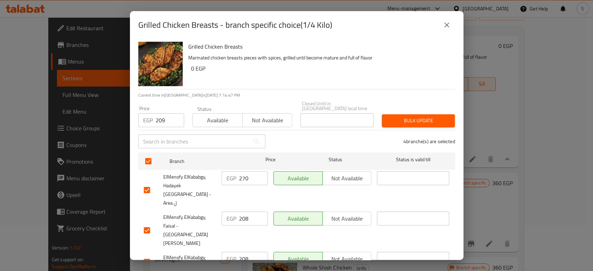
click at [382, 119] on button "Bulk update" at bounding box center [418, 120] width 73 height 13
